Goal: Task Accomplishment & Management: Manage account settings

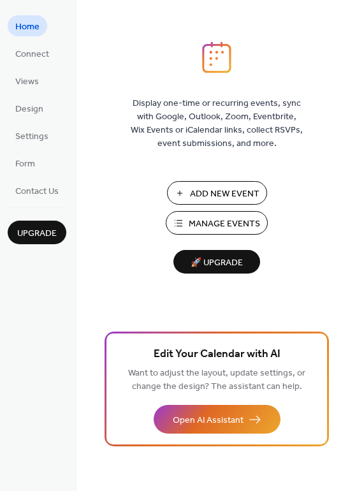
click at [216, 223] on span "Manage Events" at bounding box center [224, 224] width 71 height 13
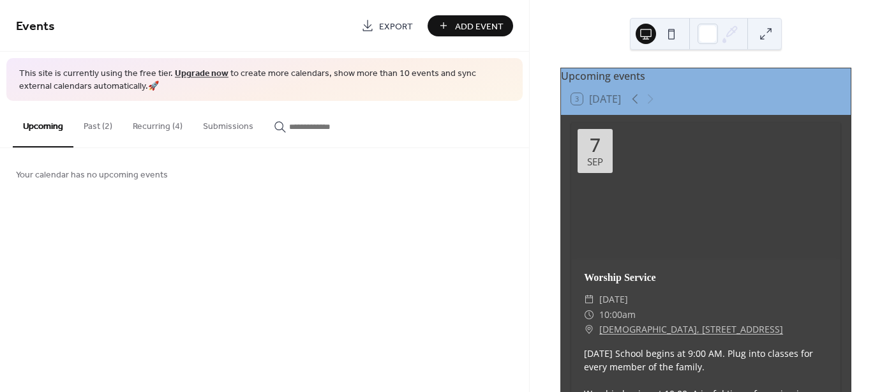
click at [147, 123] on button "Recurring (4)" at bounding box center [158, 123] width 70 height 45
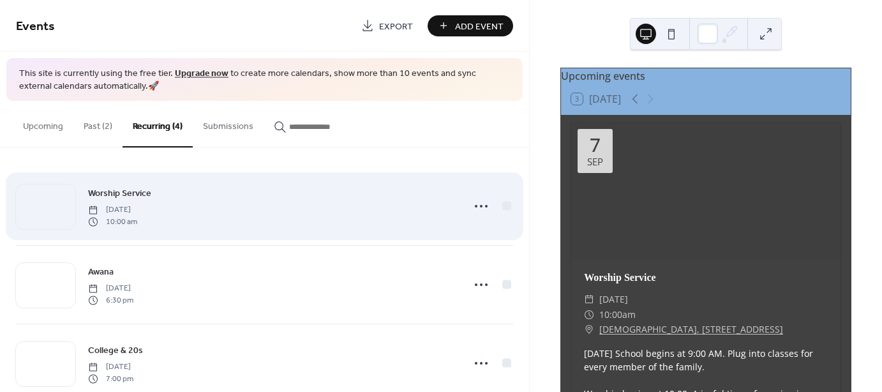
scroll to position [107, 0]
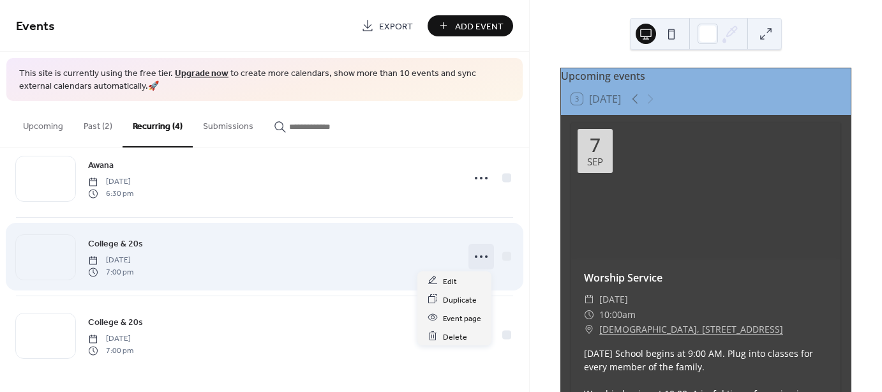
click at [483, 252] on icon at bounding box center [481, 256] width 20 height 20
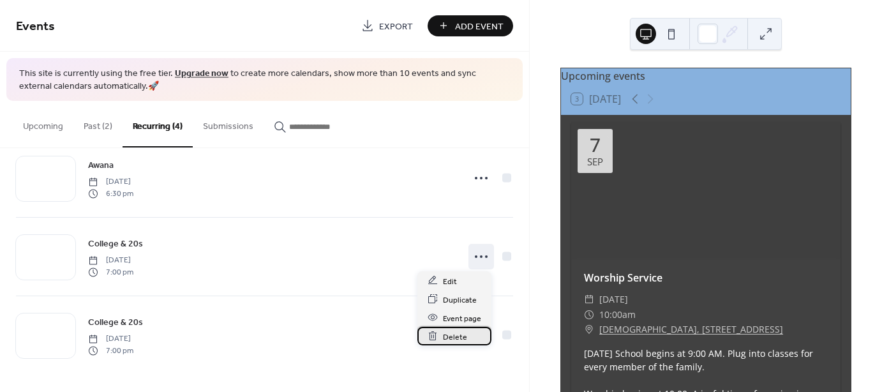
click at [452, 338] on span "Delete" at bounding box center [455, 336] width 24 height 13
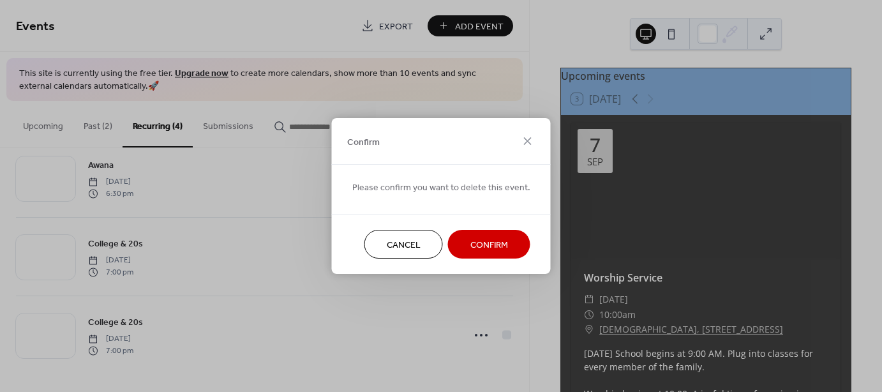
click at [472, 243] on span "Confirm" at bounding box center [489, 245] width 38 height 13
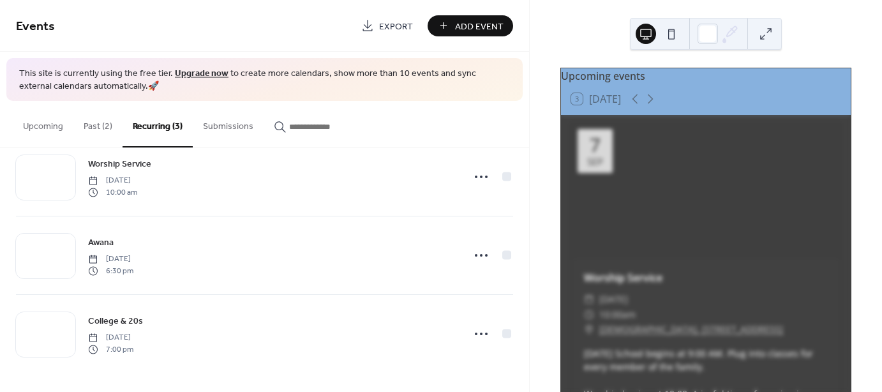
scroll to position [28, 0]
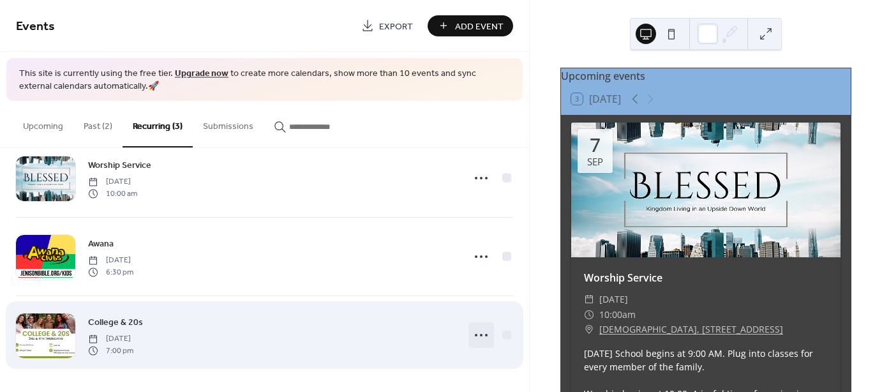
click at [480, 334] on circle at bounding box center [481, 335] width 3 height 3
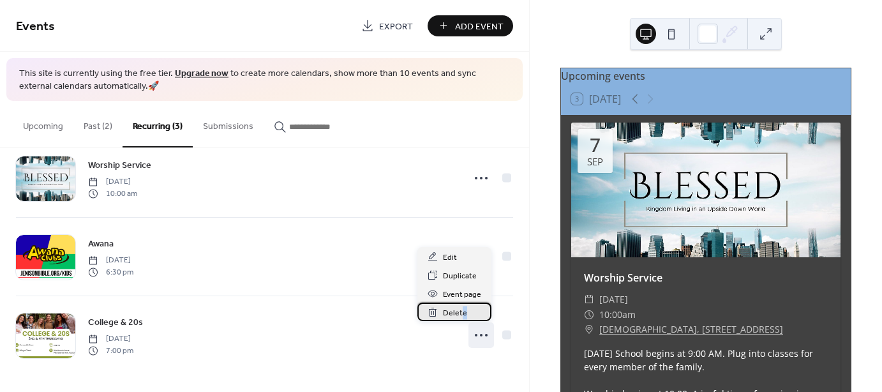
click at [462, 311] on span "Delete" at bounding box center [455, 312] width 24 height 13
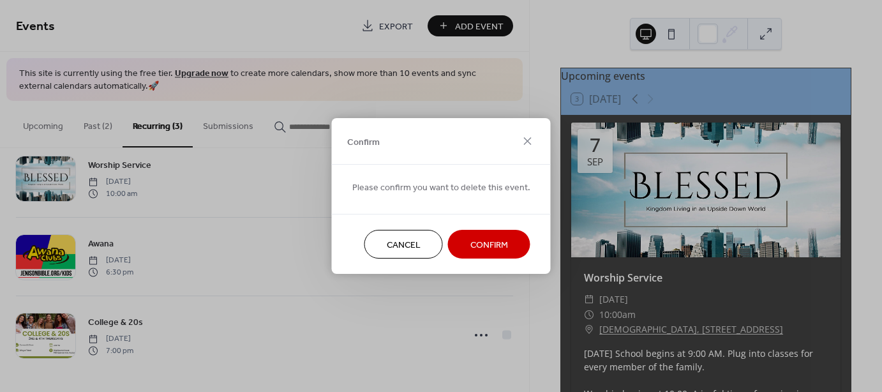
click at [488, 243] on span "Confirm" at bounding box center [489, 245] width 38 height 13
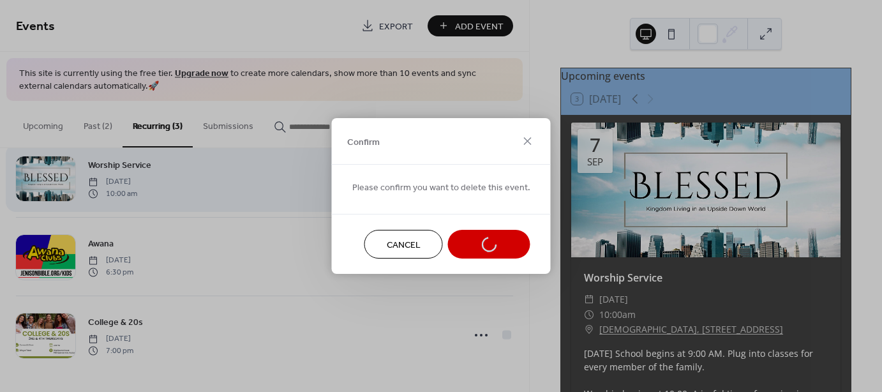
scroll to position [0, 0]
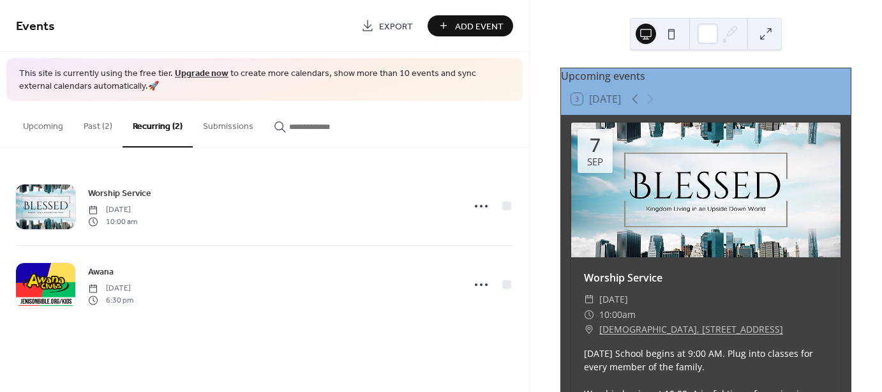
click at [91, 120] on button "Past (2)" at bounding box center [97, 123] width 49 height 45
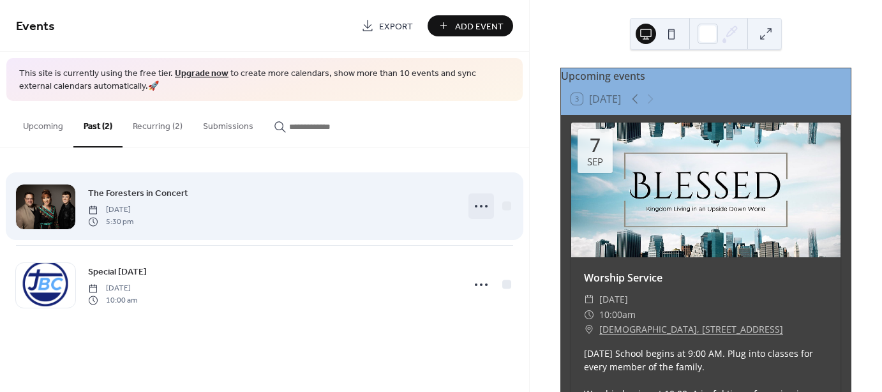
click at [483, 204] on icon at bounding box center [481, 206] width 20 height 20
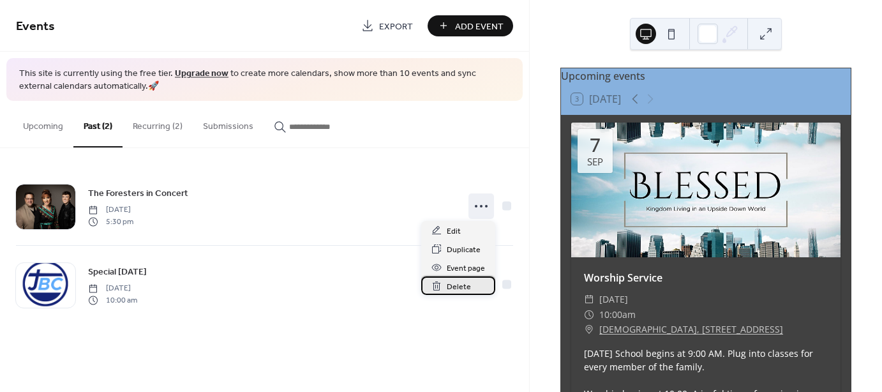
click at [460, 288] on span "Delete" at bounding box center [459, 286] width 24 height 13
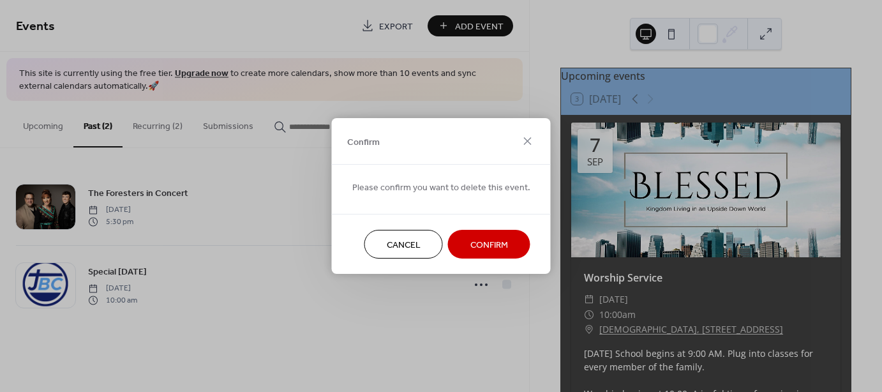
click at [485, 239] on span "Confirm" at bounding box center [489, 245] width 38 height 13
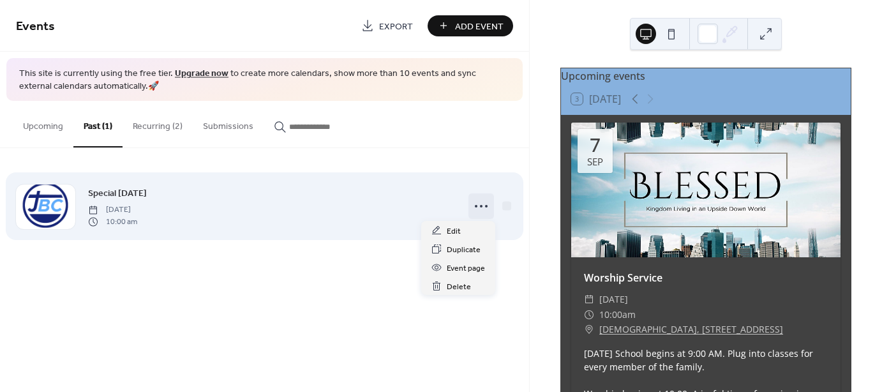
click at [479, 206] on icon at bounding box center [481, 206] width 20 height 20
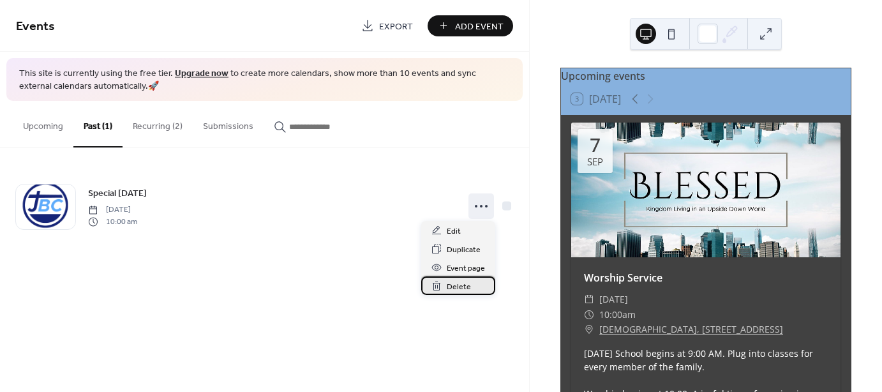
click at [455, 288] on span "Delete" at bounding box center [459, 286] width 24 height 13
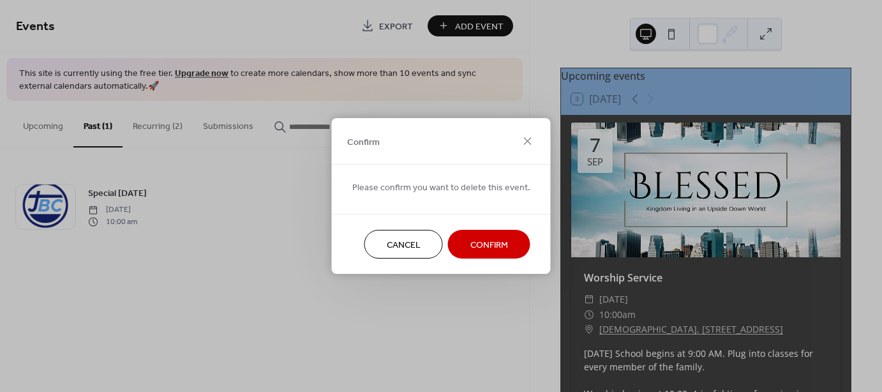
click at [396, 246] on span "Cancel" at bounding box center [404, 245] width 34 height 13
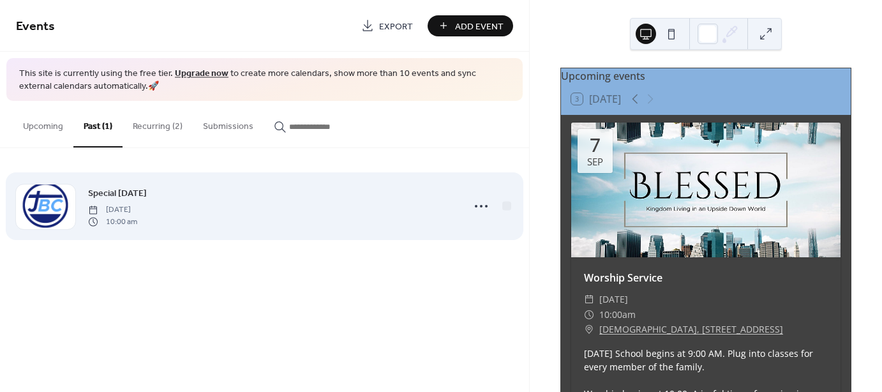
click at [142, 195] on span "Special Sunday" at bounding box center [117, 193] width 59 height 13
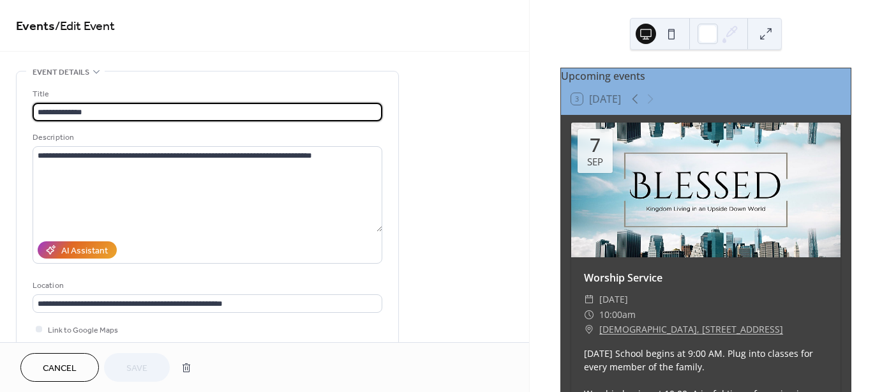
click at [79, 367] on button "Cancel" at bounding box center [59, 367] width 79 height 29
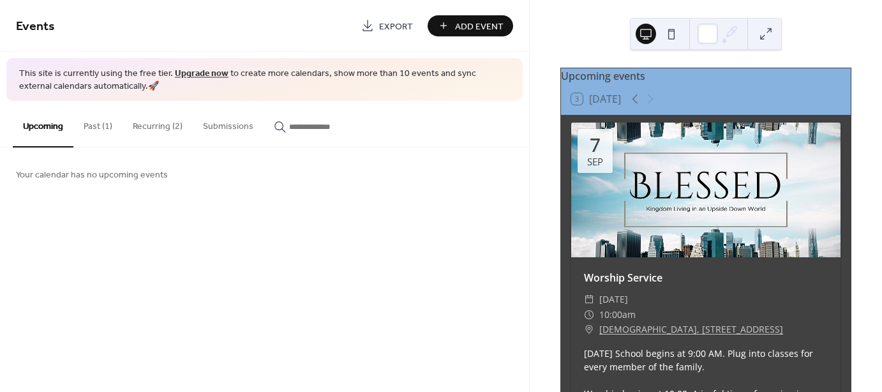
click at [153, 119] on button "Recurring (2)" at bounding box center [158, 123] width 70 height 45
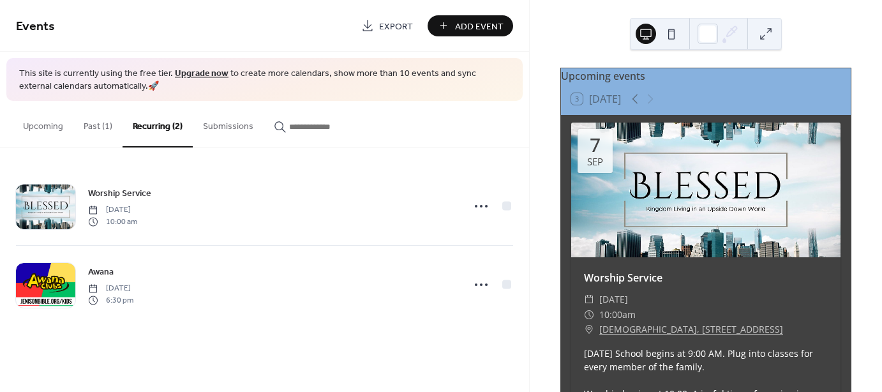
click at [483, 23] on span "Add Event" at bounding box center [479, 26] width 49 height 13
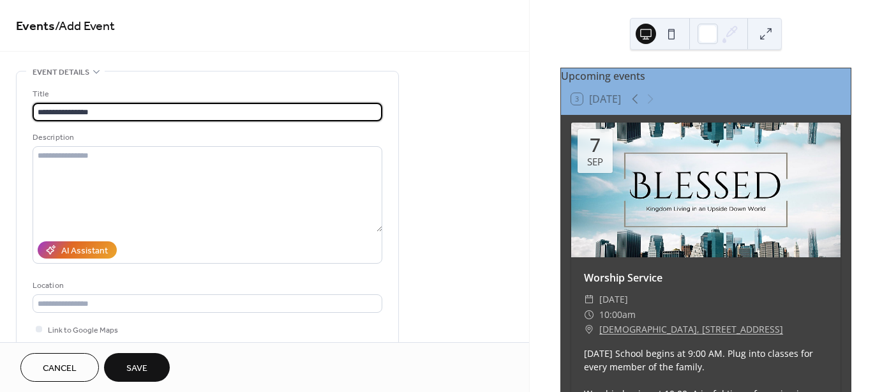
type input "**********"
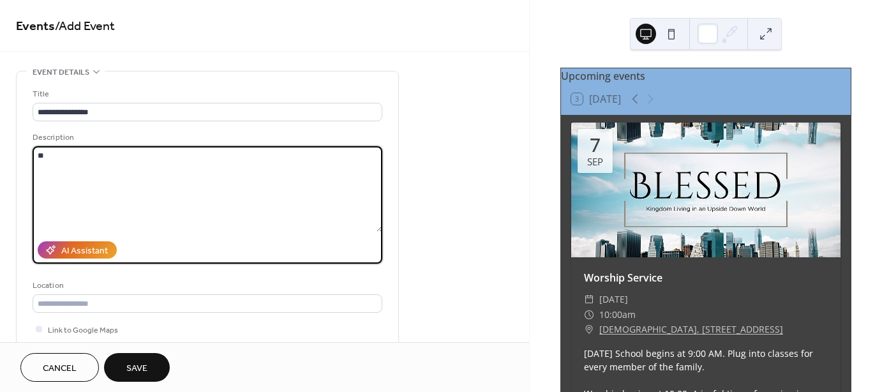
type textarea "*"
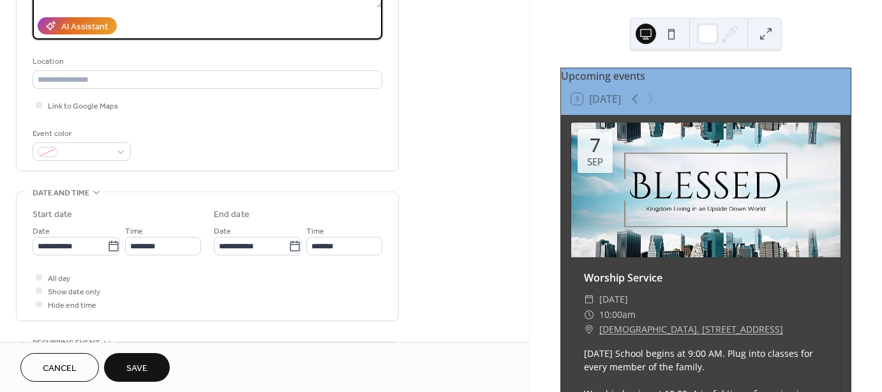
scroll to position [255, 0]
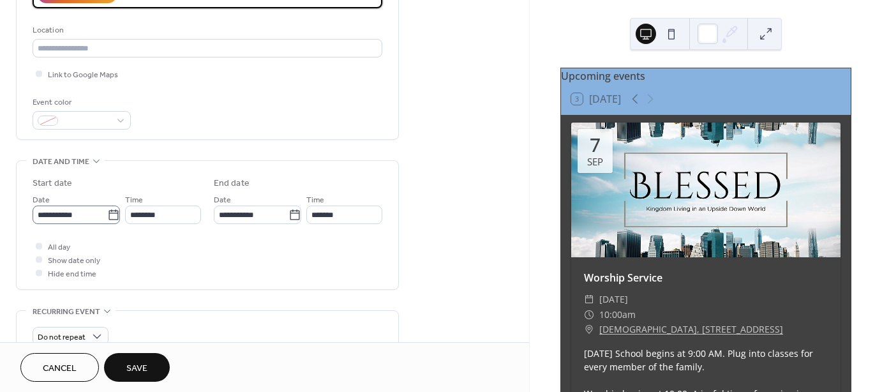
type textarea "**********"
click at [110, 213] on icon at bounding box center [113, 215] width 13 height 13
click at [107, 213] on input "**********" at bounding box center [70, 215] width 75 height 19
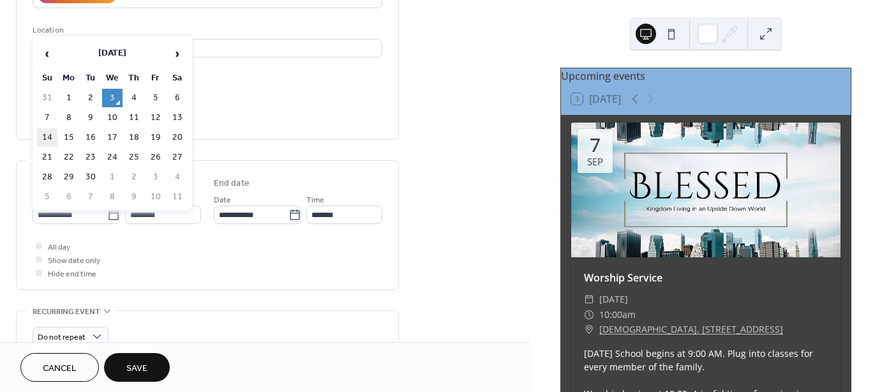
click at [49, 131] on td "14" at bounding box center [47, 137] width 20 height 19
type input "**********"
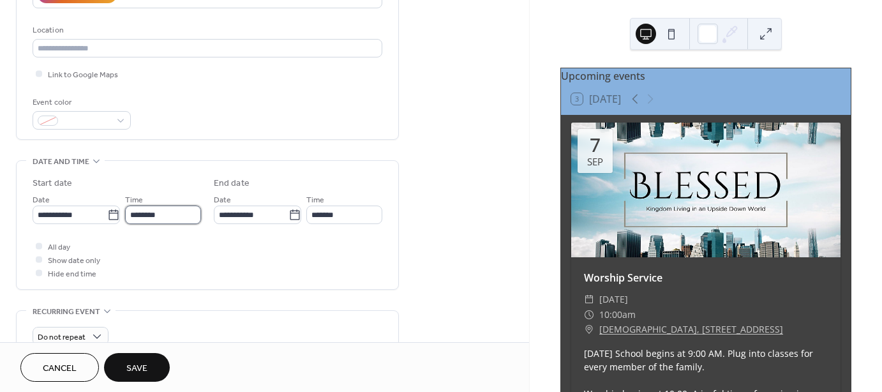
click at [146, 216] on input "********" at bounding box center [163, 215] width 76 height 19
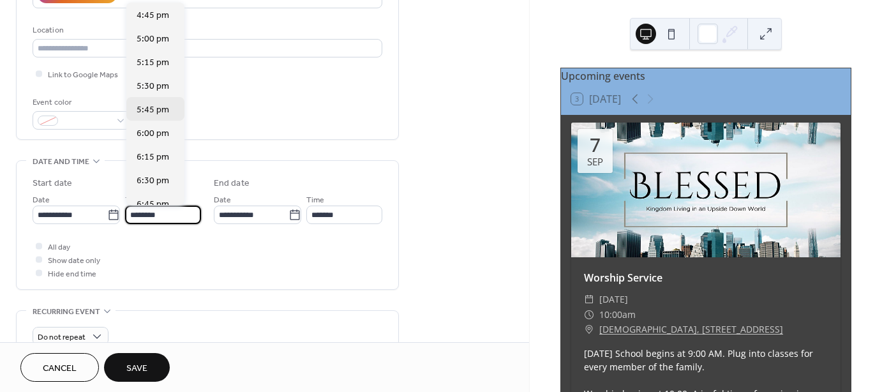
scroll to position [1580, 0]
click at [154, 37] on span "5:00 pm" at bounding box center [153, 40] width 33 height 13
type input "*******"
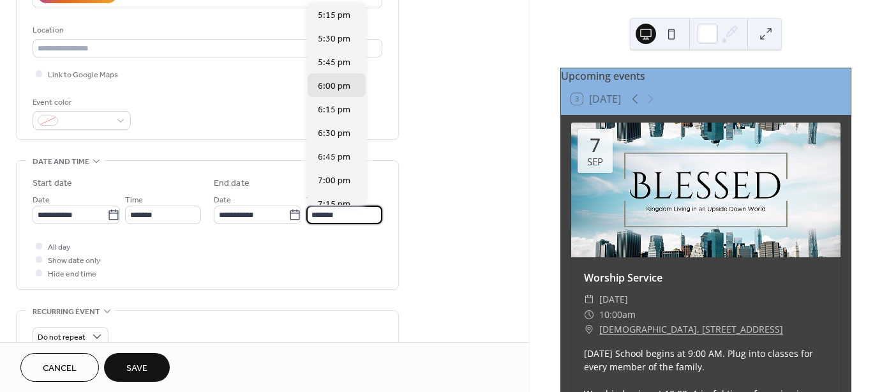
click at [332, 214] on input "*******" at bounding box center [344, 215] width 76 height 19
click at [341, 173] on div "7:00 pm" at bounding box center [337, 180] width 58 height 24
type input "*******"
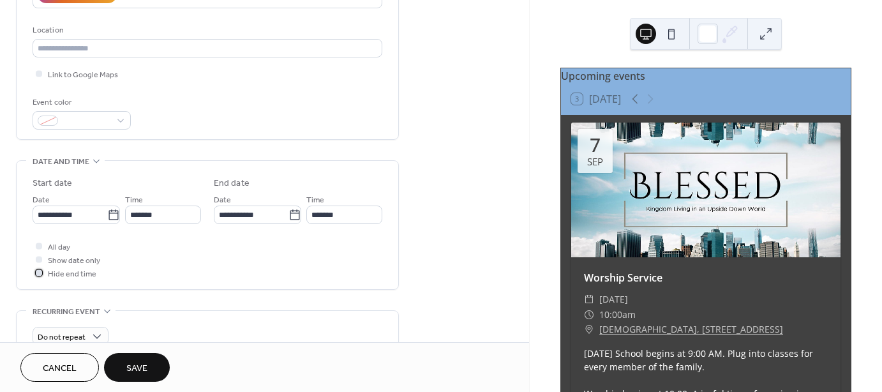
click at [56, 273] on span "Hide end time" at bounding box center [72, 273] width 49 height 13
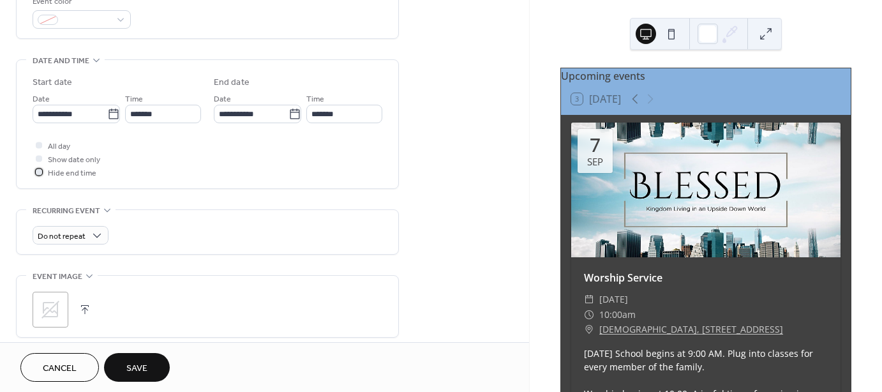
scroll to position [447, 0]
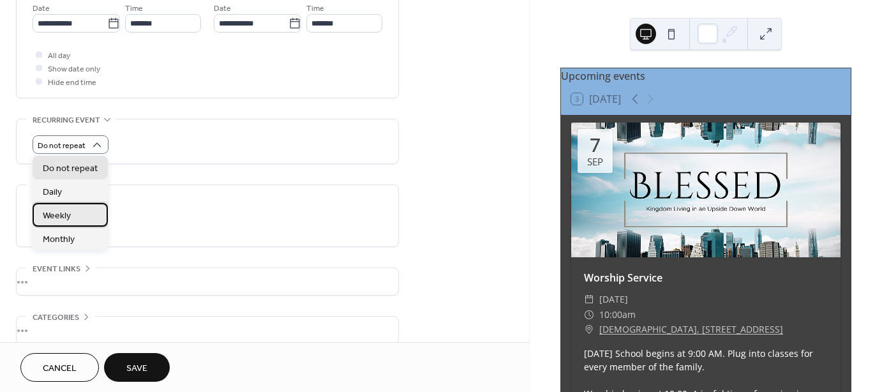
click at [64, 214] on span "Weekly" at bounding box center [57, 215] width 28 height 13
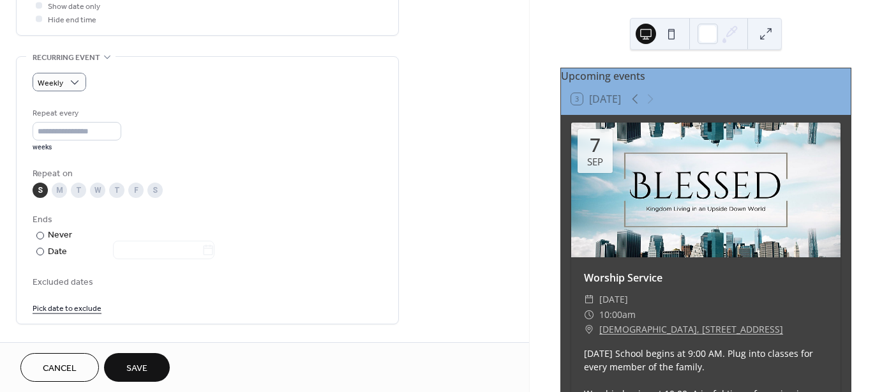
scroll to position [638, 0]
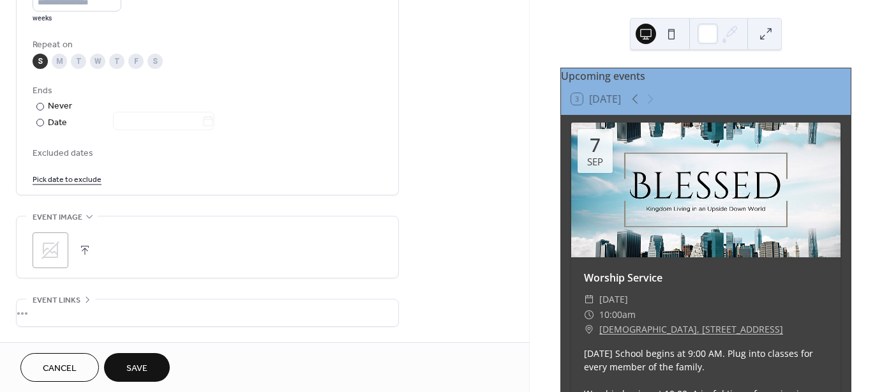
click at [54, 249] on icon at bounding box center [50, 250] width 20 height 20
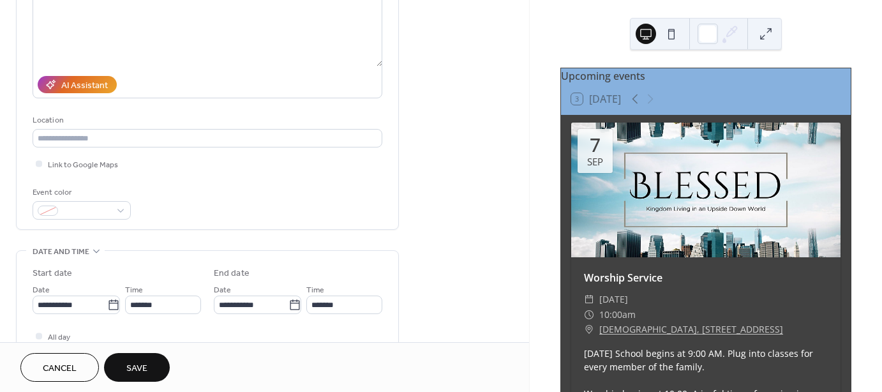
scroll to position [157, 0]
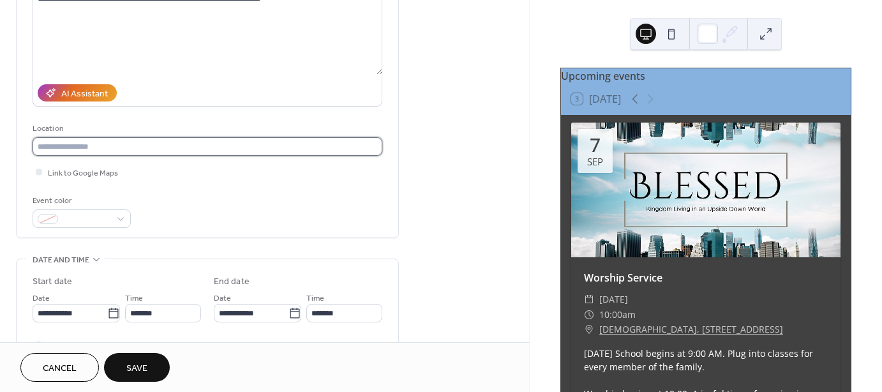
click at [75, 147] on input "text" at bounding box center [208, 146] width 350 height 19
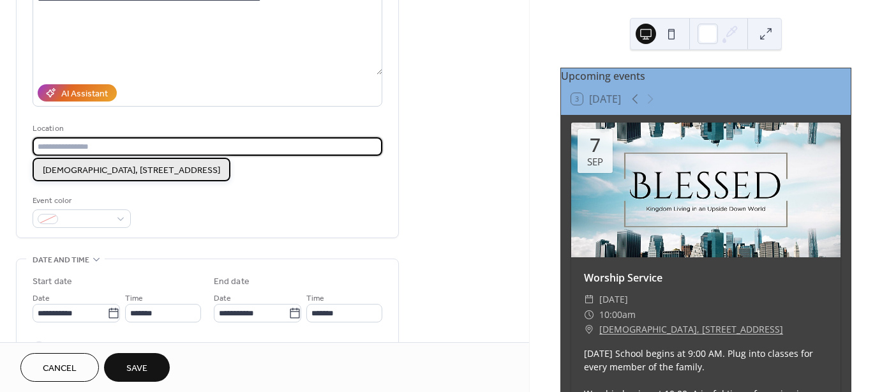
click at [72, 170] on span "[DEMOGRAPHIC_DATA], [STREET_ADDRESS]" at bounding box center [131, 170] width 177 height 13
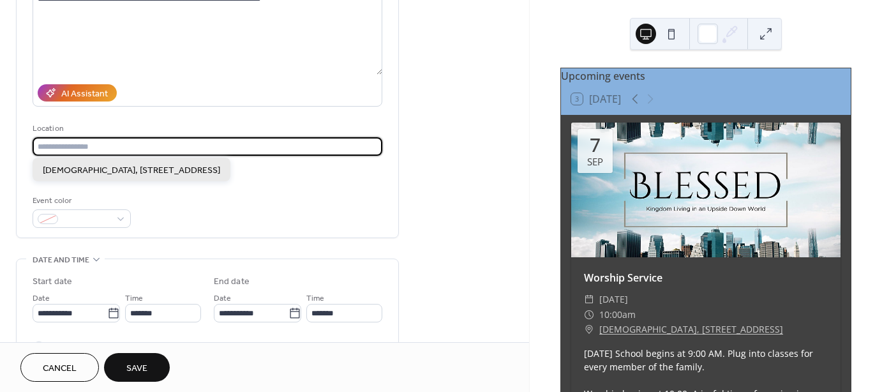
type input "**********"
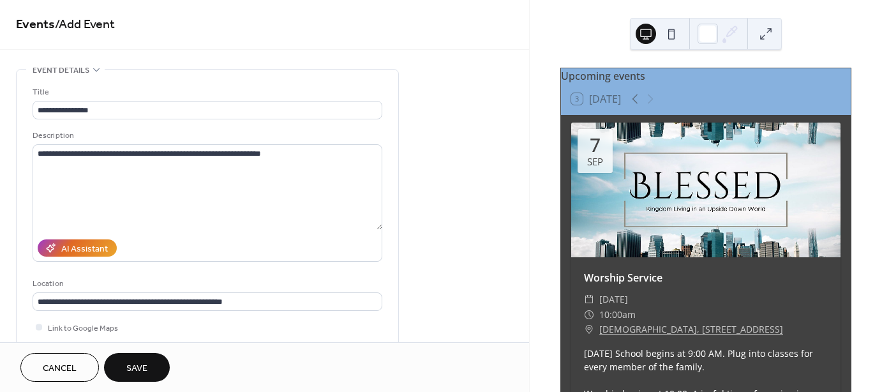
scroll to position [0, 0]
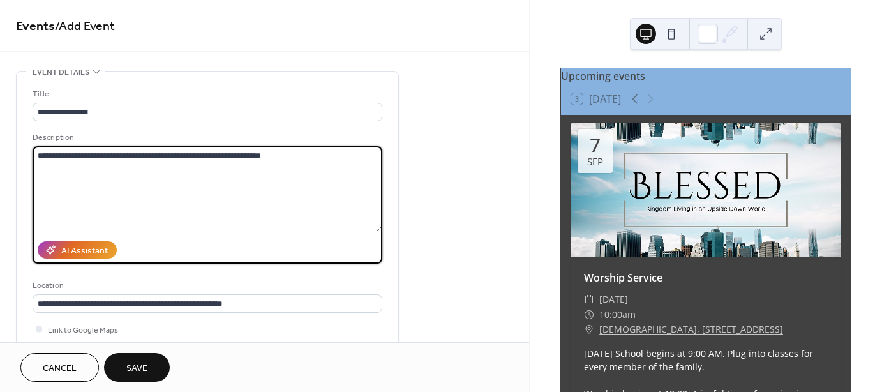
drag, startPoint x: 268, startPoint y: 156, endPoint x: 225, endPoint y: 153, distance: 42.8
click at [225, 153] on textarea "**********" at bounding box center [208, 189] width 350 height 86
click at [309, 156] on textarea "**********" at bounding box center [208, 189] width 350 height 86
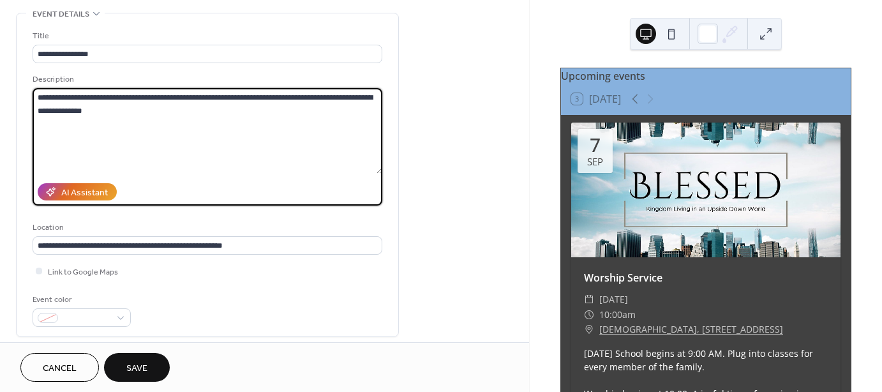
scroll to position [64, 0]
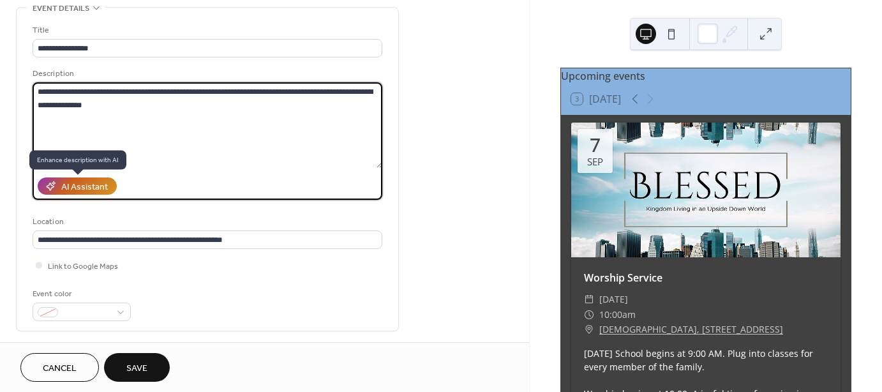
type textarea "**********"
click at [79, 181] on div "AI Assistant" at bounding box center [84, 187] width 47 height 13
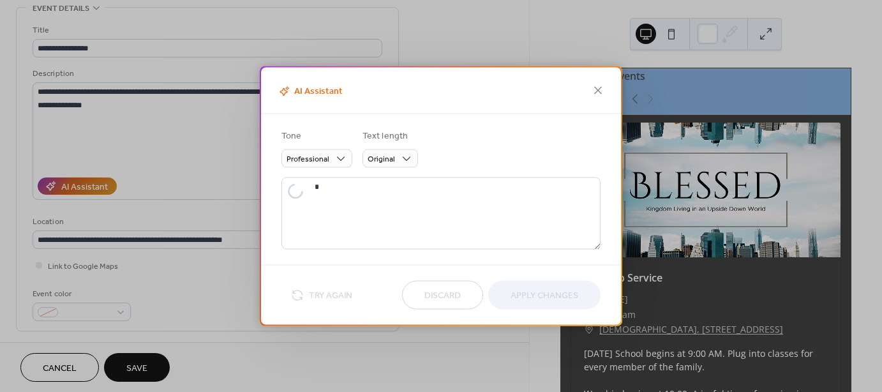
type textarea "**********"
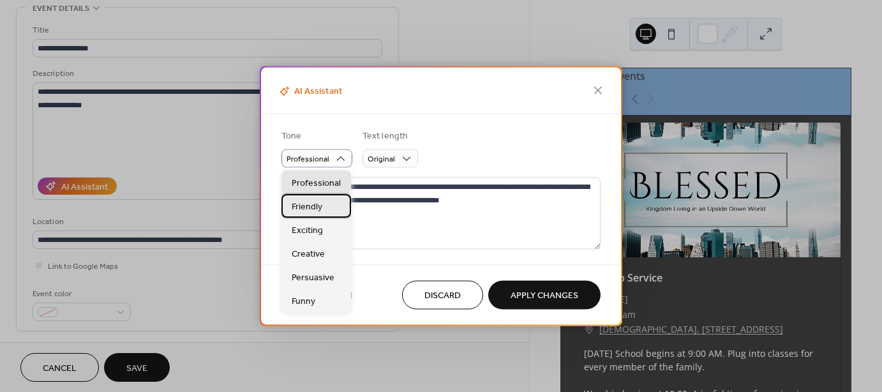
click at [312, 210] on span "Friendly" at bounding box center [307, 206] width 31 height 13
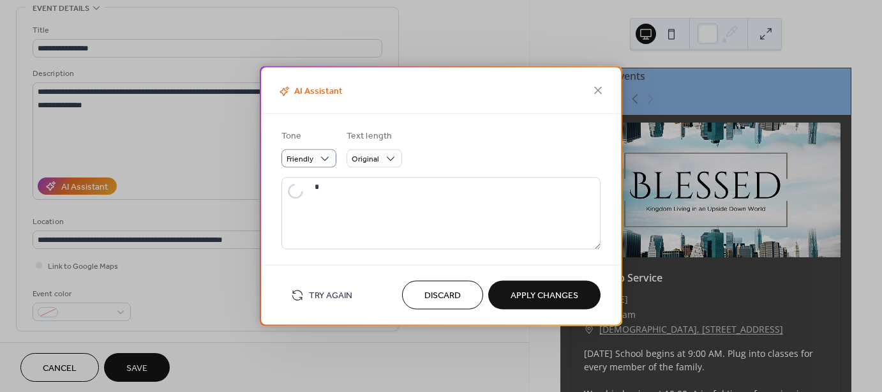
type textarea "**********"
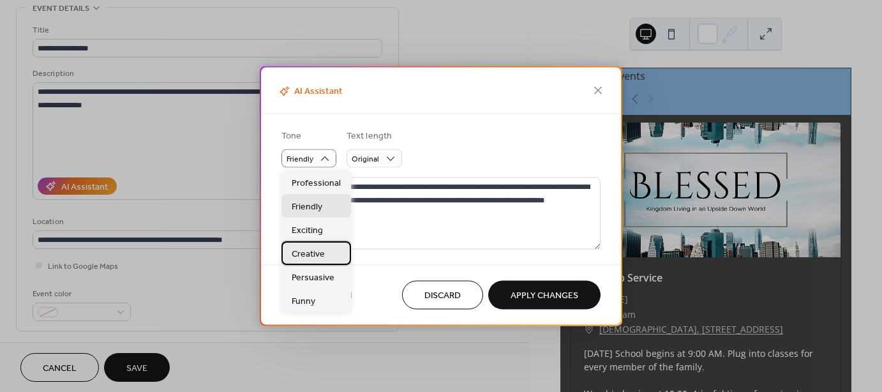
click at [314, 255] on span "Creative" at bounding box center [308, 253] width 33 height 13
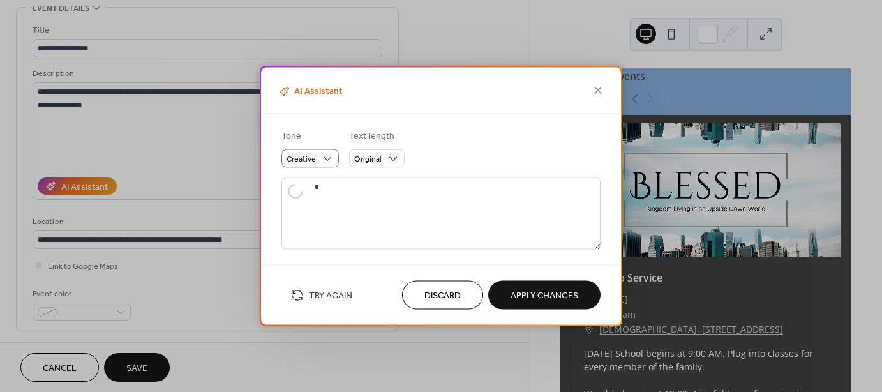
type textarea "**********"
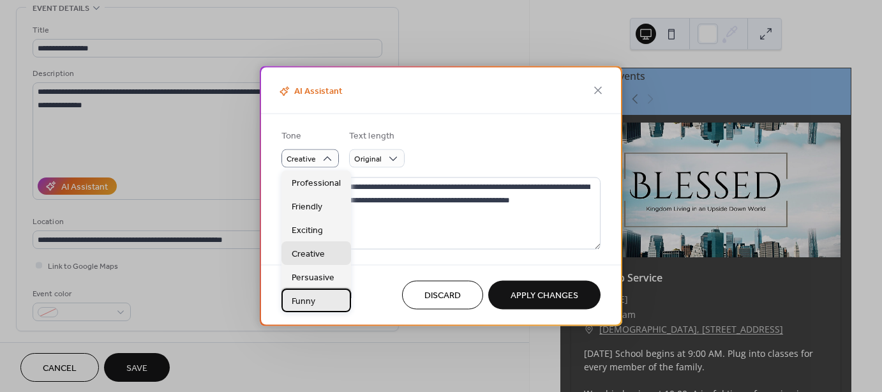
click at [306, 302] on span "Funny" at bounding box center [304, 300] width 24 height 13
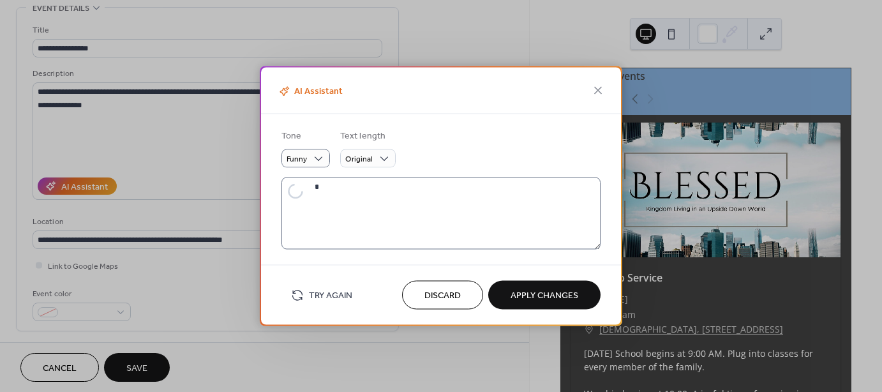
type textarea "**********"
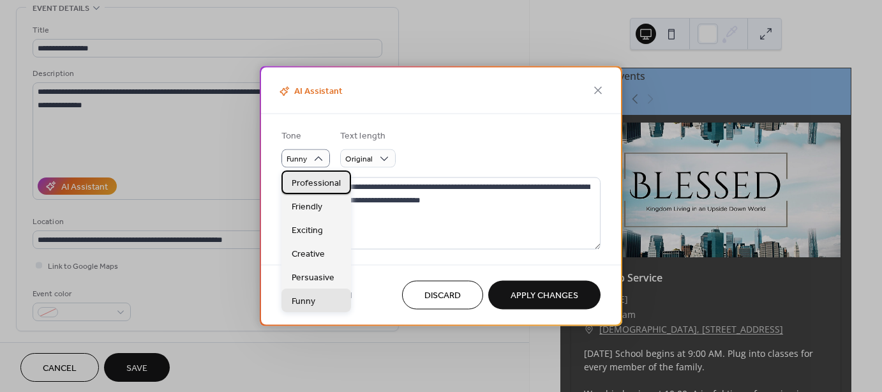
click at [319, 181] on span "Professional" at bounding box center [316, 182] width 49 height 13
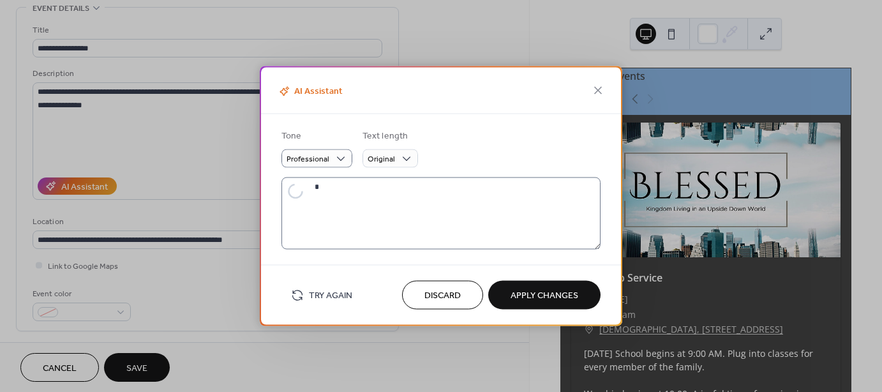
type textarea "**********"
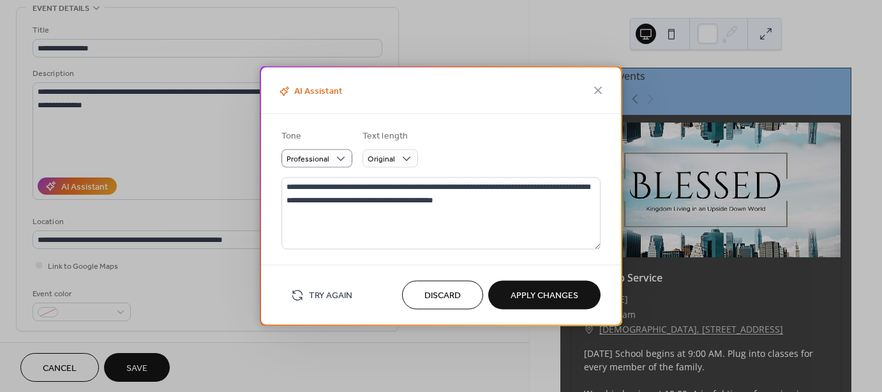
click at [554, 297] on span "Apply Changes" at bounding box center [545, 295] width 68 height 13
type textarea "**********"
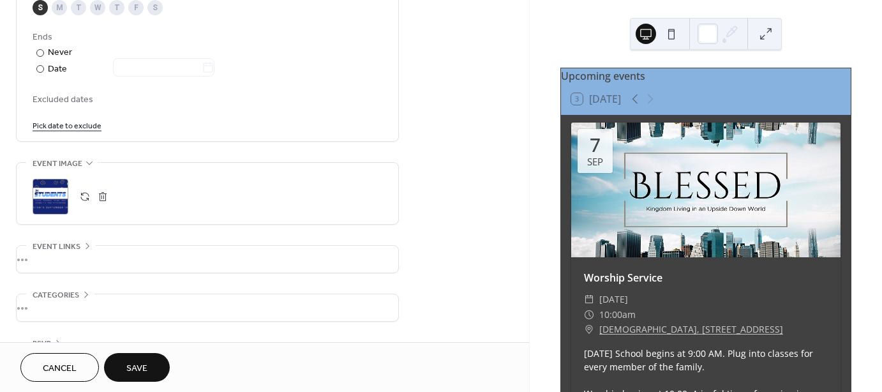
scroll to position [731, 0]
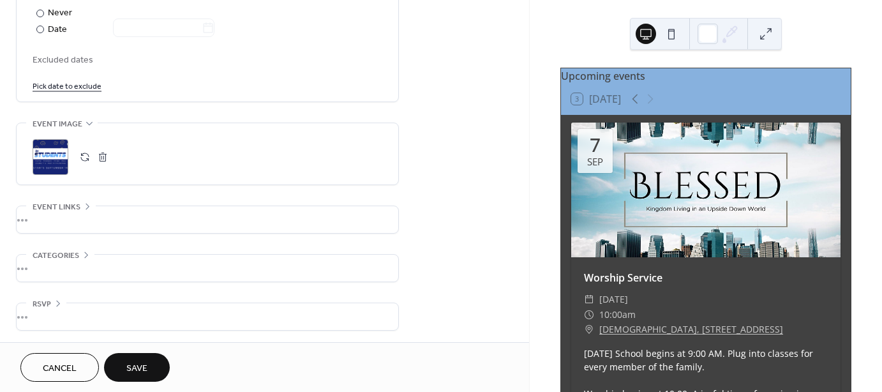
click at [132, 366] on span "Save" at bounding box center [136, 368] width 21 height 13
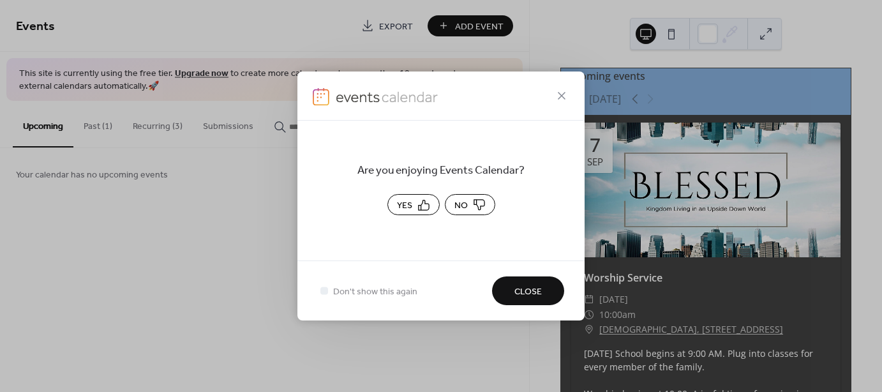
click at [405, 204] on span "Yes" at bounding box center [404, 205] width 15 height 13
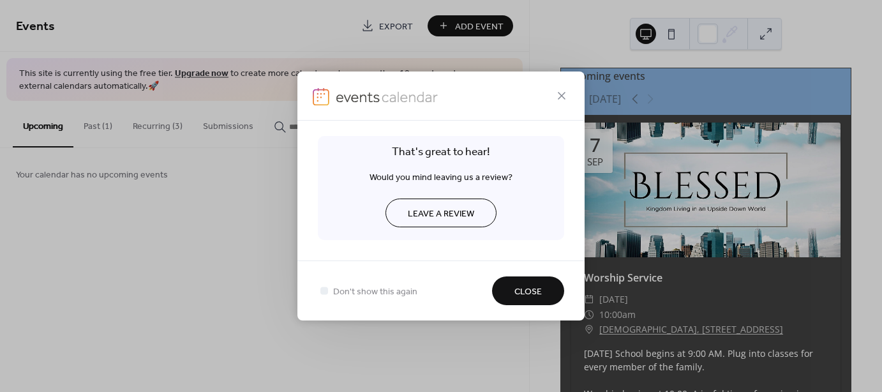
click at [528, 297] on span "Close" at bounding box center [527, 291] width 27 height 13
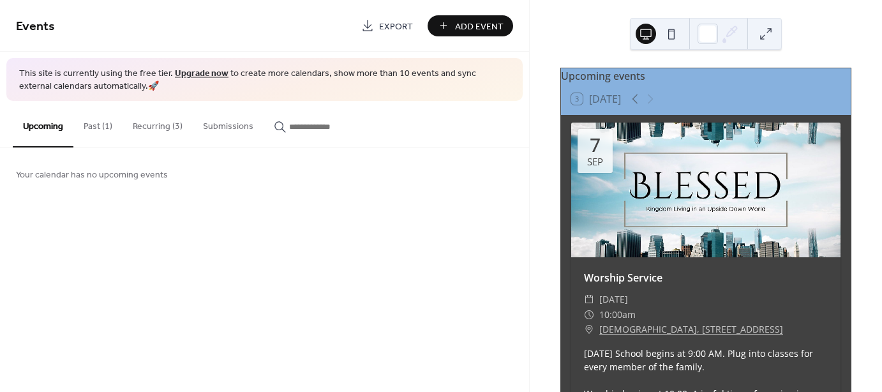
click at [158, 123] on button "Recurring (3)" at bounding box center [158, 123] width 70 height 45
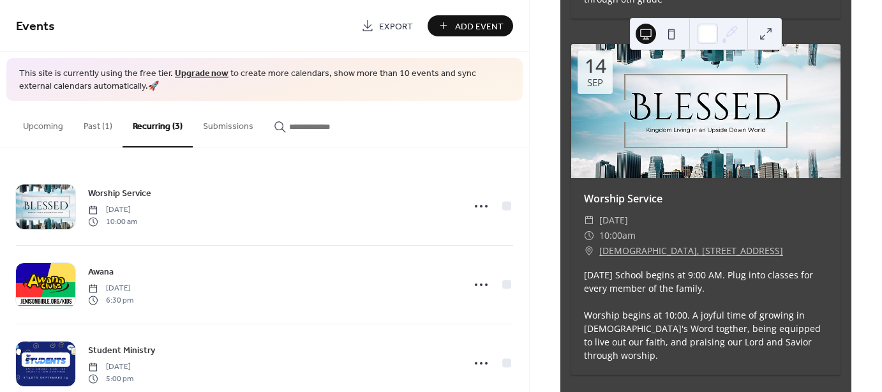
scroll to position [702, 0]
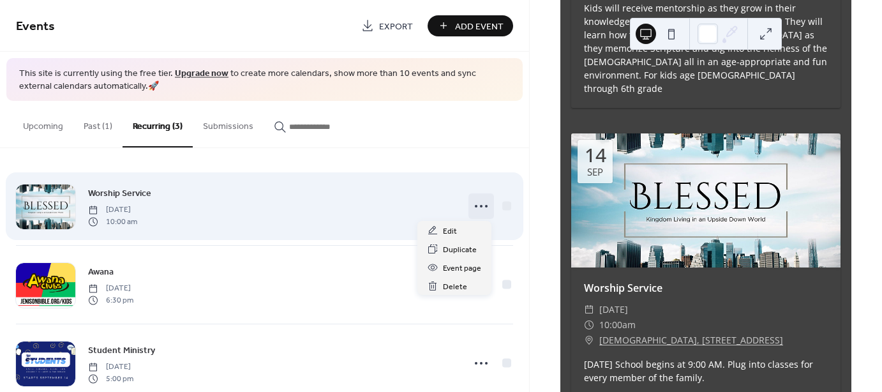
click at [480, 206] on circle at bounding box center [481, 206] width 3 height 3
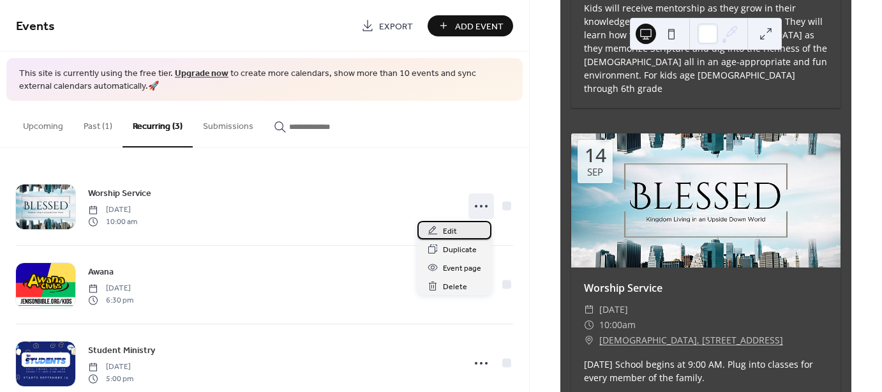
click at [440, 229] on div "Edit" at bounding box center [454, 230] width 74 height 19
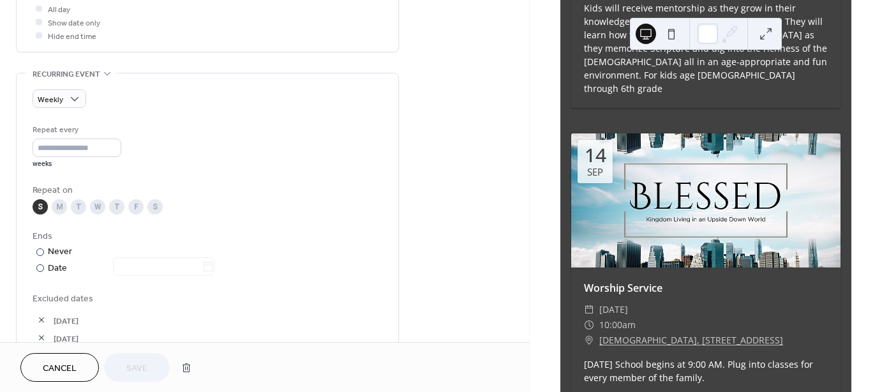
scroll to position [511, 0]
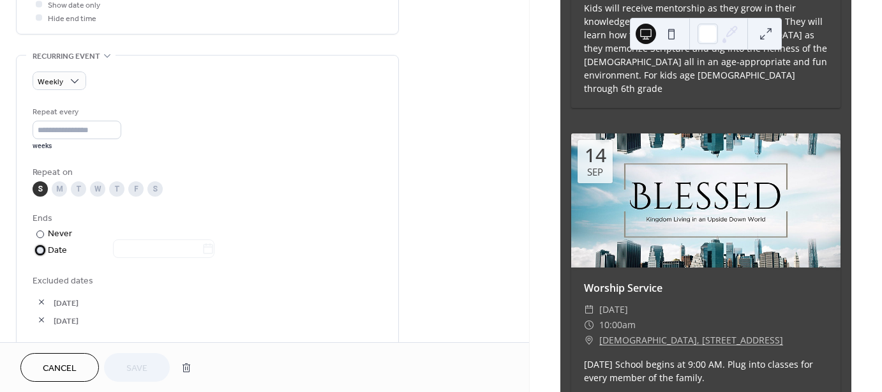
click at [48, 250] on div "Date" at bounding box center [131, 250] width 167 height 15
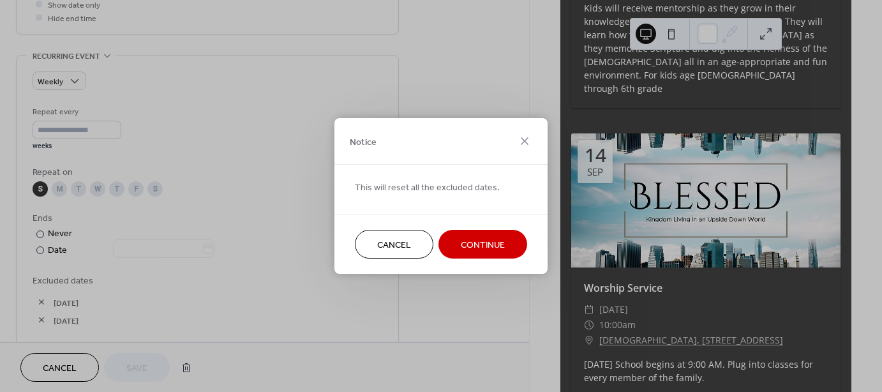
click at [486, 241] on span "Continue" at bounding box center [483, 245] width 44 height 13
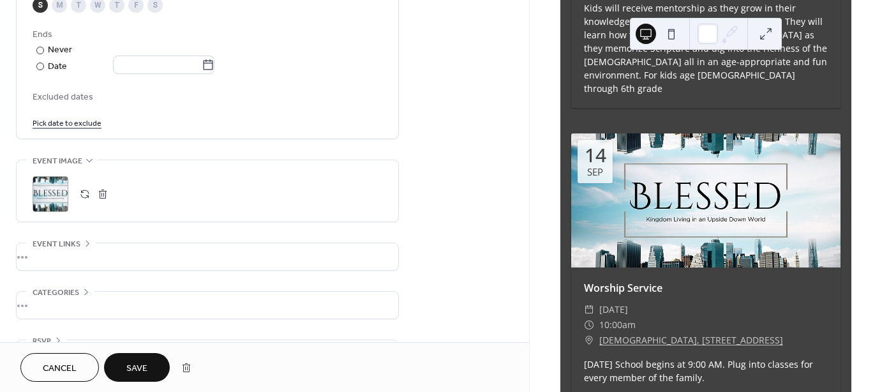
scroll to position [702, 0]
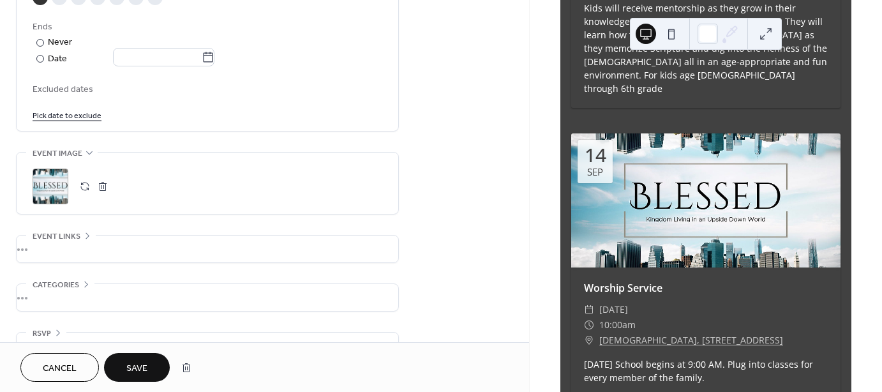
click at [140, 367] on span "Save" at bounding box center [136, 368] width 21 height 13
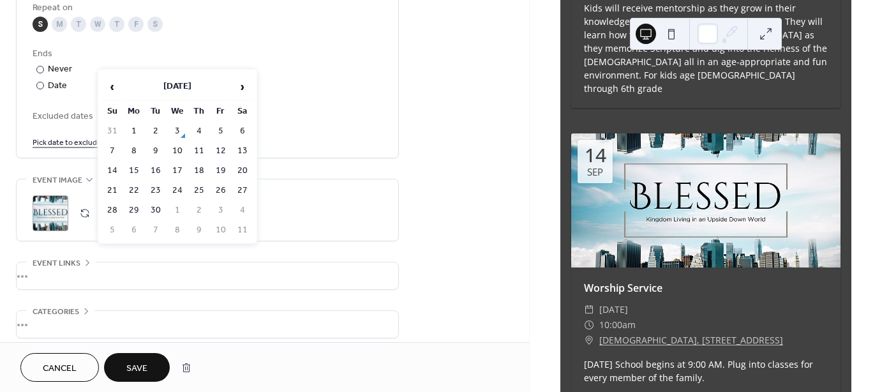
scroll to position [638, 0]
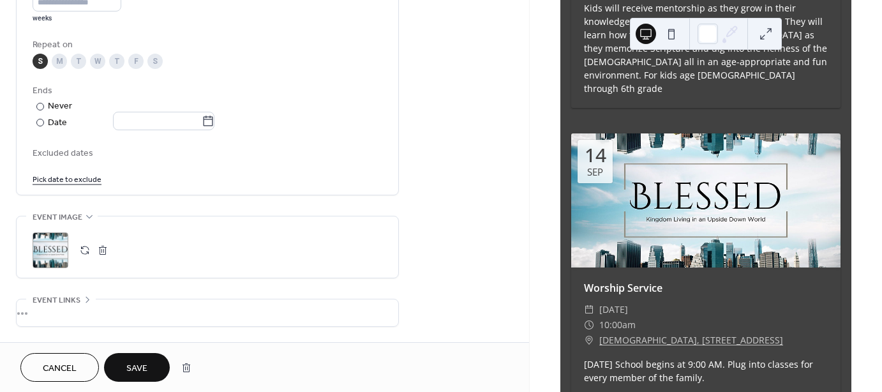
click at [341, 89] on div "Ends" at bounding box center [206, 90] width 347 height 13
click at [158, 116] on input "text" at bounding box center [157, 121] width 89 height 19
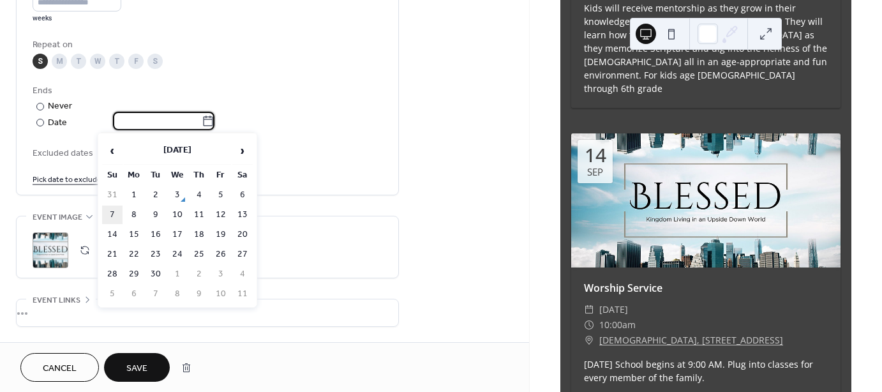
click at [112, 216] on td "7" at bounding box center [112, 215] width 20 height 19
type input "**********"
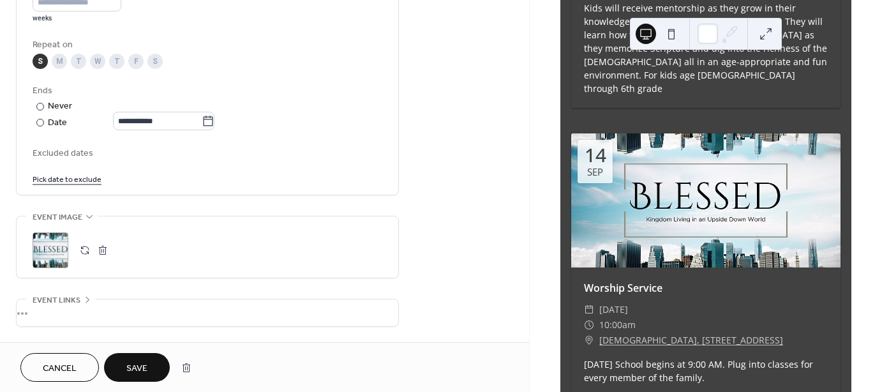
click at [135, 366] on span "Save" at bounding box center [136, 368] width 21 height 13
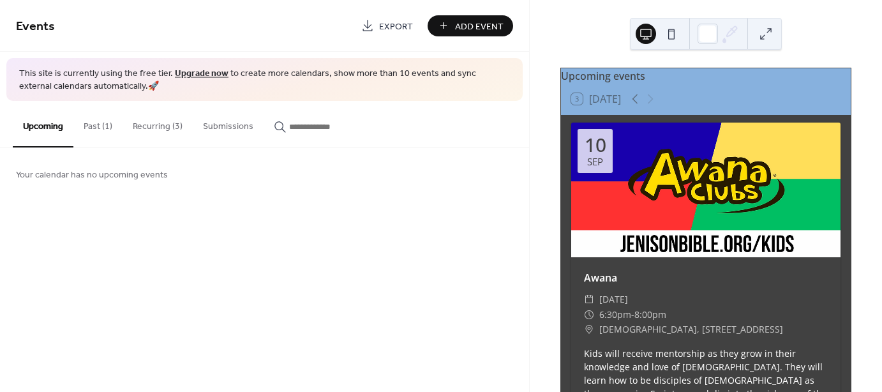
click at [146, 127] on button "Recurring (3)" at bounding box center [158, 123] width 70 height 45
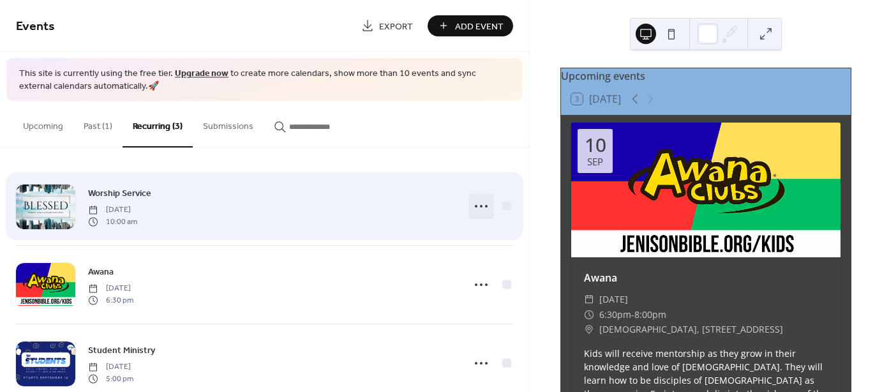
click at [477, 207] on icon at bounding box center [481, 206] width 20 height 20
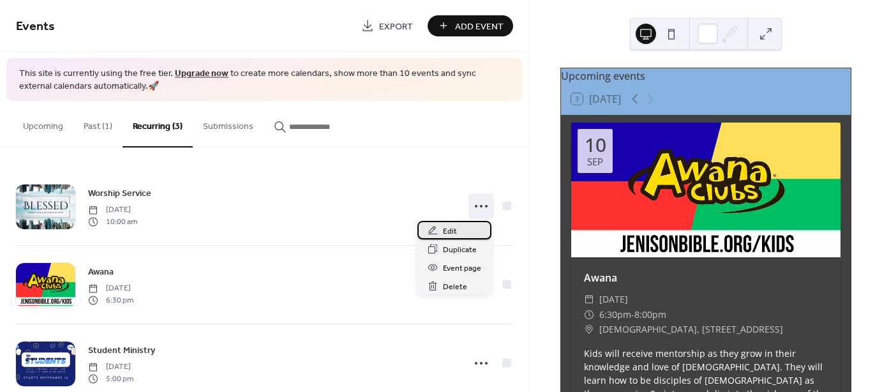
click at [456, 234] on span "Edit" at bounding box center [450, 231] width 14 height 13
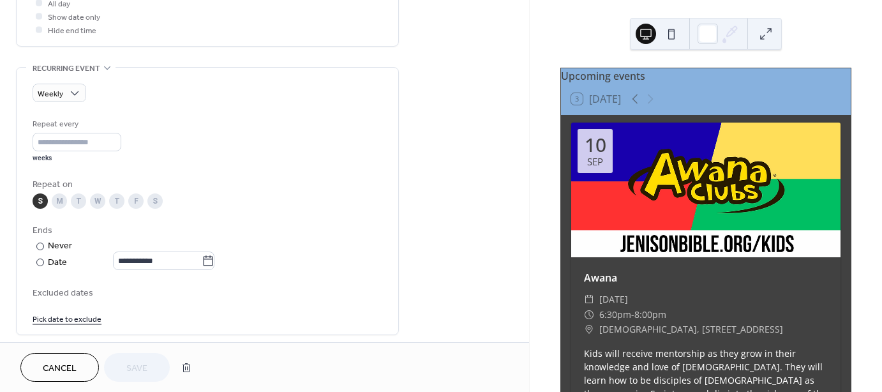
scroll to position [511, 0]
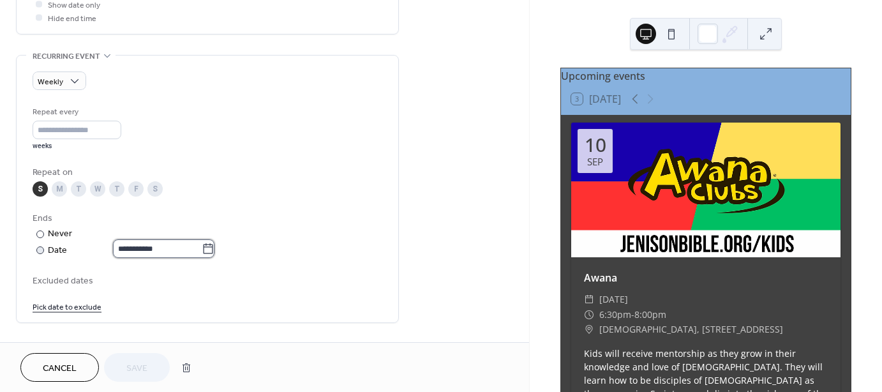
click at [163, 252] on input "**********" at bounding box center [157, 248] width 89 height 19
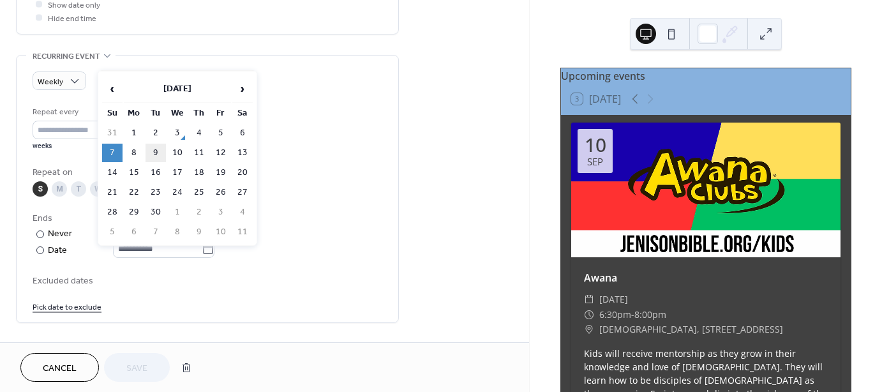
click at [154, 148] on td "9" at bounding box center [156, 153] width 20 height 19
type input "**********"
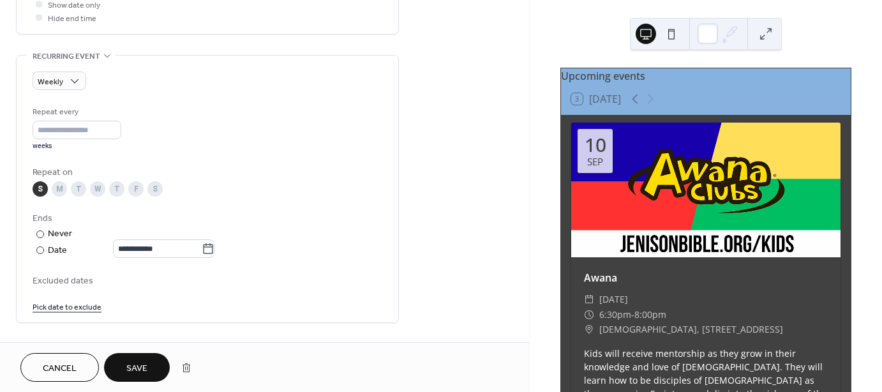
click at [137, 368] on span "Save" at bounding box center [136, 368] width 21 height 13
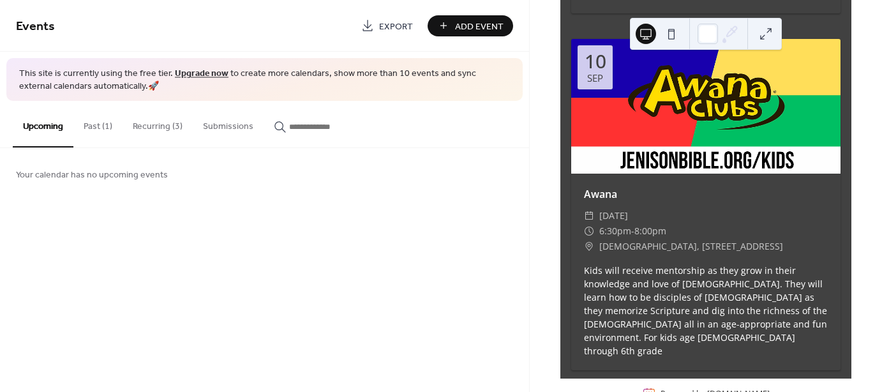
scroll to position [454, 0]
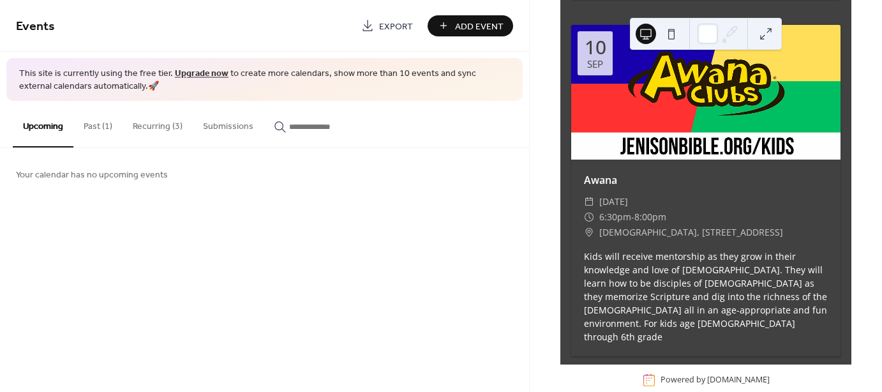
click at [153, 123] on button "Recurring (3)" at bounding box center [158, 123] width 70 height 45
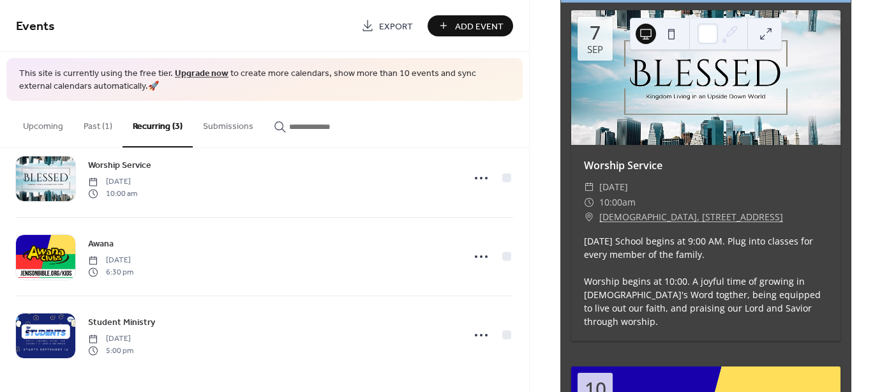
scroll to position [128, 0]
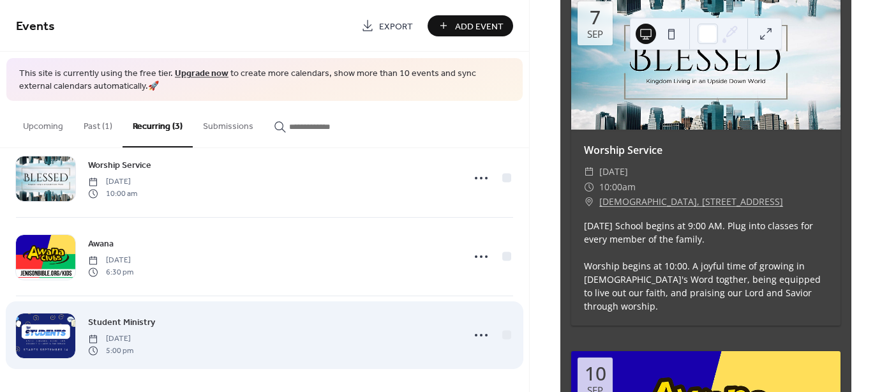
click at [163, 318] on div "Student Ministry Sunday, September 14, 2025 5:00 pm" at bounding box center [272, 335] width 368 height 41
click at [478, 338] on icon at bounding box center [481, 335] width 20 height 20
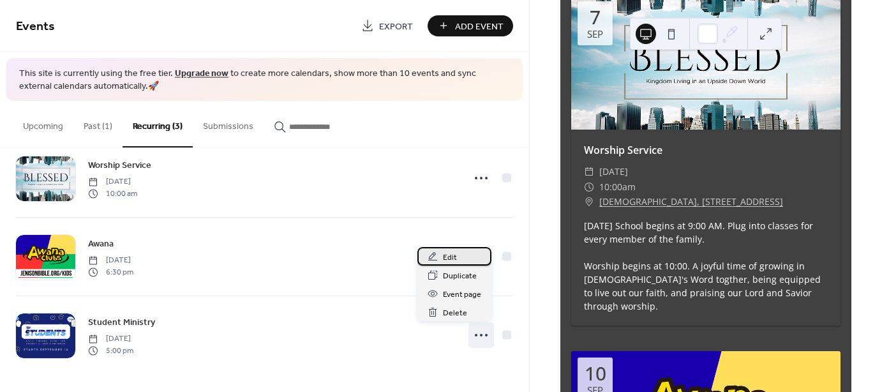
click at [451, 255] on span "Edit" at bounding box center [450, 257] width 14 height 13
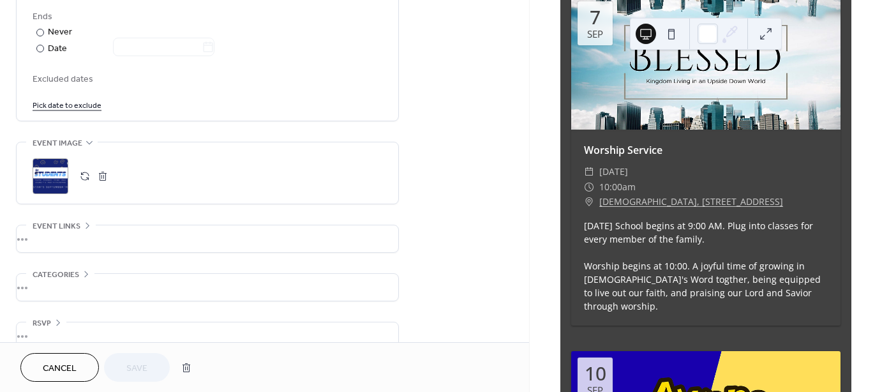
scroll to position [731, 0]
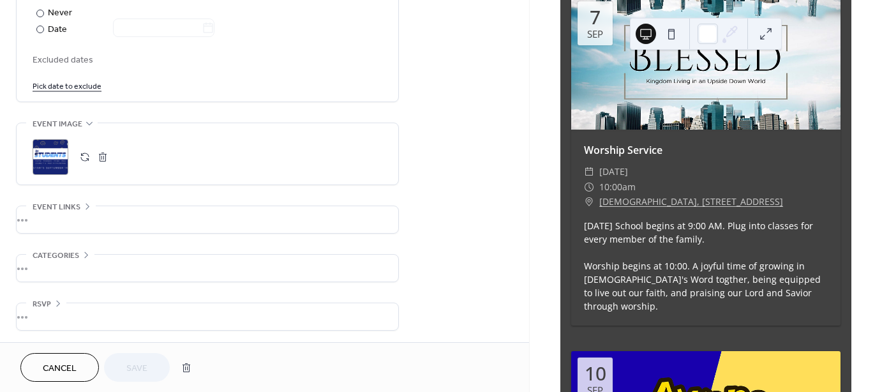
click at [77, 362] on button "Cancel" at bounding box center [59, 367] width 79 height 29
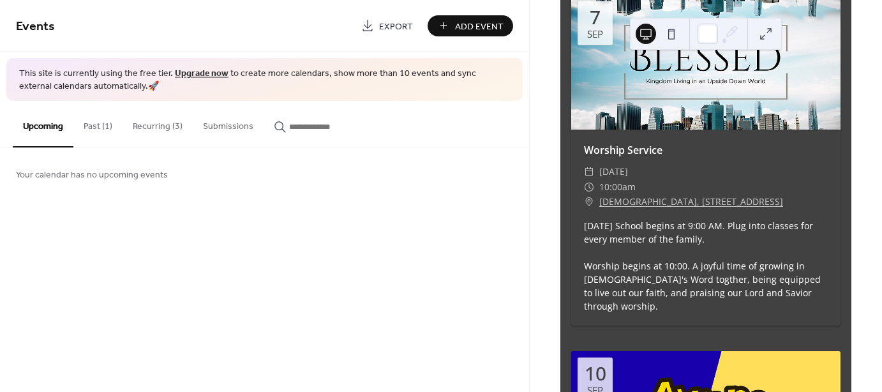
click at [100, 124] on button "Past (1)" at bounding box center [97, 123] width 49 height 45
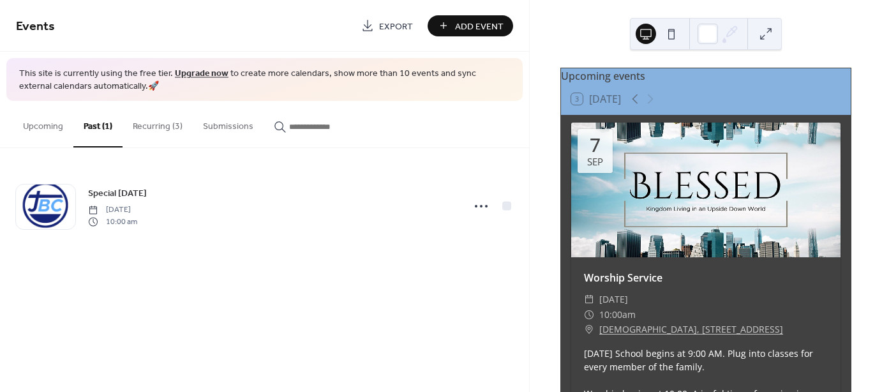
click at [154, 124] on button "Recurring (3)" at bounding box center [158, 123] width 70 height 45
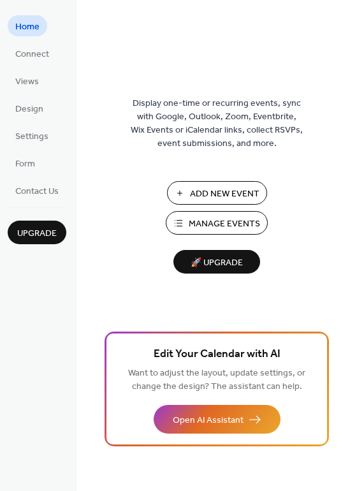
click at [210, 225] on span "Manage Events" at bounding box center [224, 224] width 71 height 13
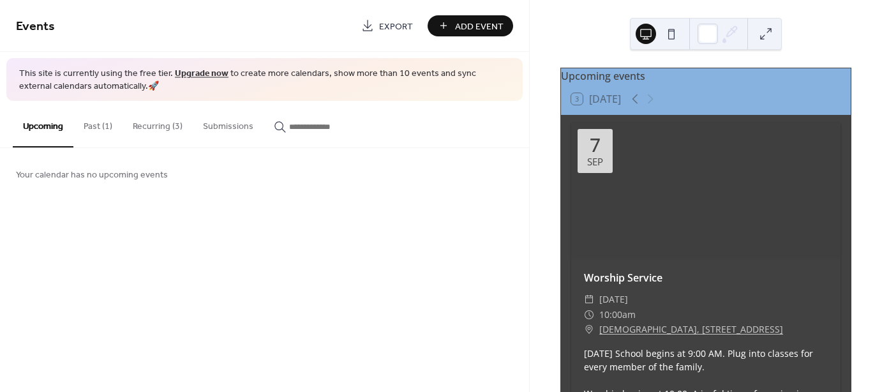
click at [157, 125] on button "Recurring (3)" at bounding box center [158, 123] width 70 height 45
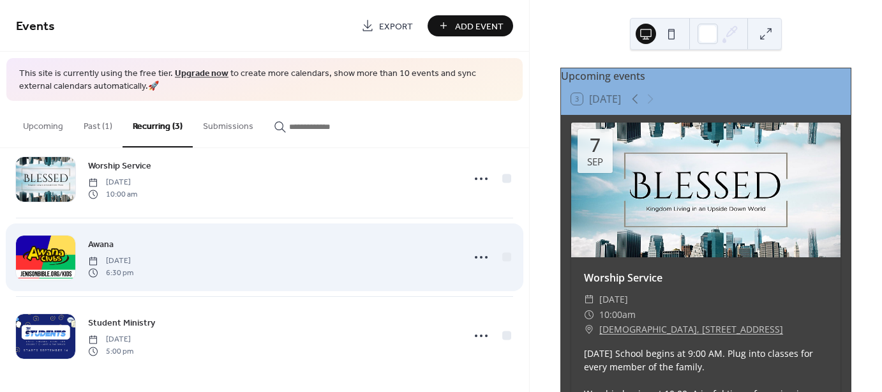
scroll to position [28, 0]
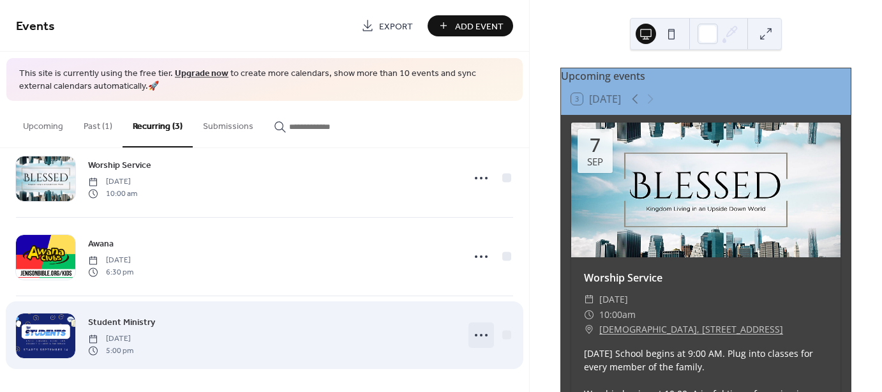
click at [479, 334] on icon at bounding box center [481, 335] width 20 height 20
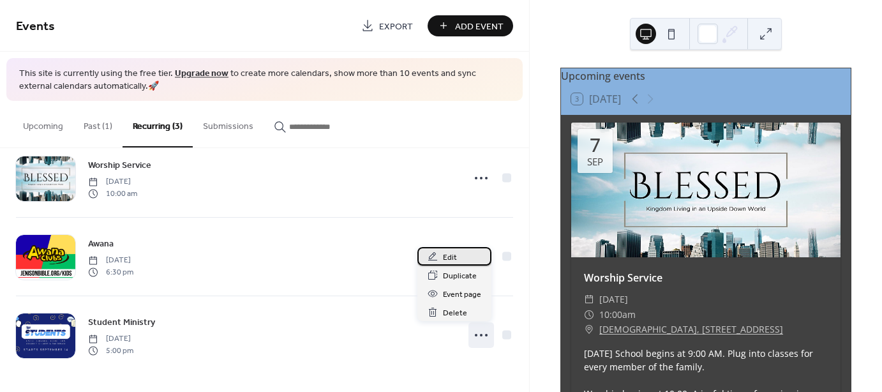
click at [452, 251] on span "Edit" at bounding box center [450, 257] width 14 height 13
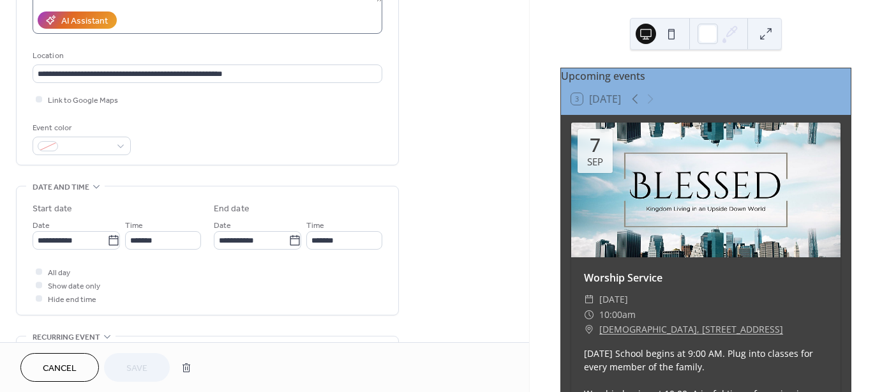
scroll to position [255, 0]
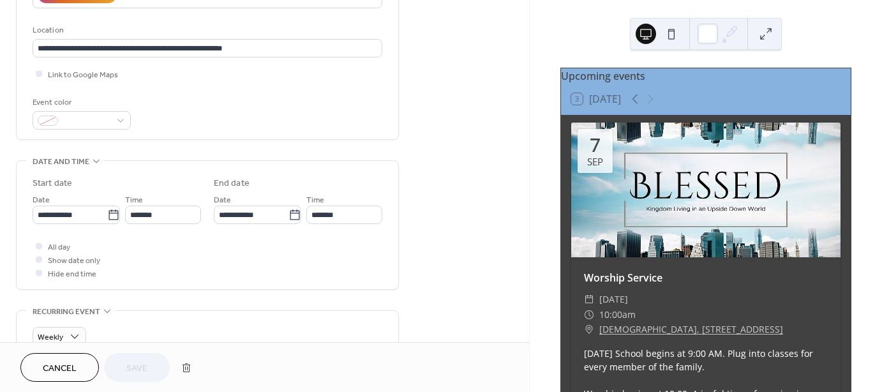
click at [59, 242] on span "All day" at bounding box center [59, 247] width 22 height 13
click at [50, 245] on span "All day" at bounding box center [59, 247] width 22 height 13
click at [38, 244] on div at bounding box center [39, 246] width 6 height 6
click at [162, 244] on div "All day Show date only Hide end time" at bounding box center [208, 259] width 350 height 40
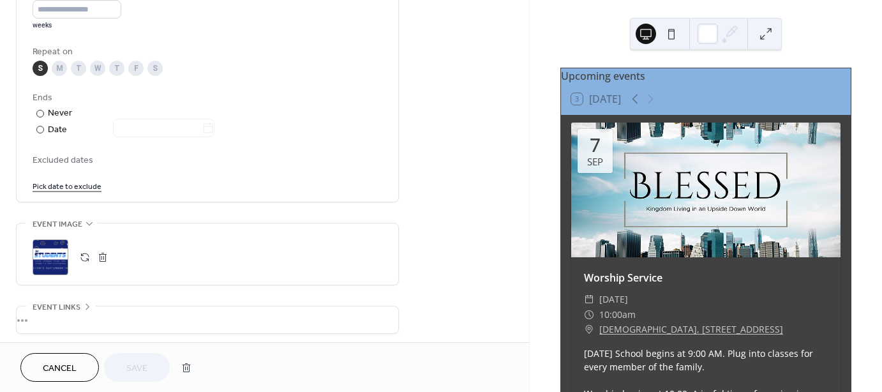
scroll to position [638, 0]
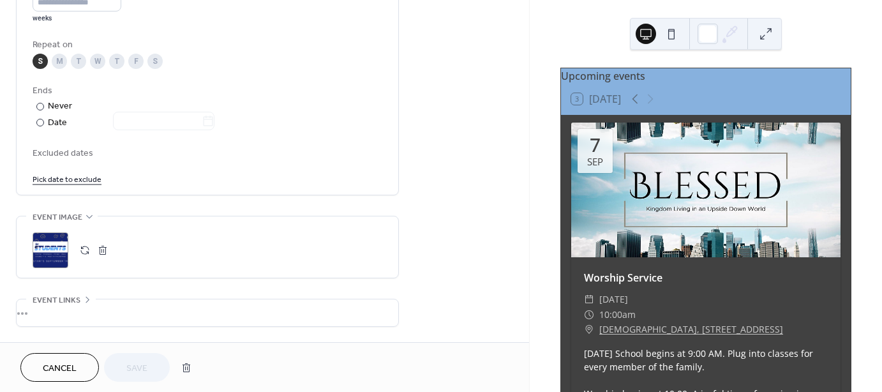
click at [79, 177] on link "Pick date to exclude" at bounding box center [67, 178] width 69 height 13
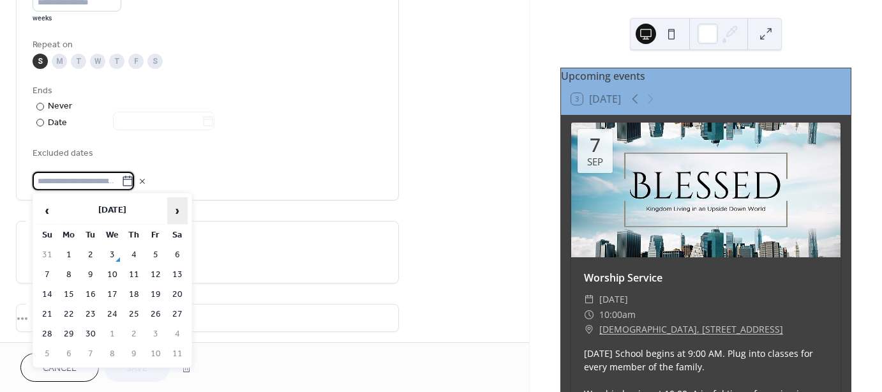
click at [178, 211] on span "›" at bounding box center [177, 211] width 19 height 26
click at [51, 311] on td "21" at bounding box center [47, 314] width 20 height 19
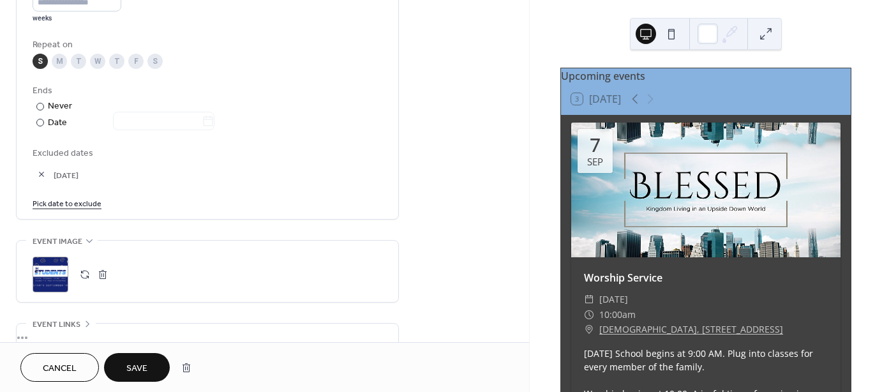
click at [74, 200] on link "Pick date to exclude" at bounding box center [67, 202] width 69 height 13
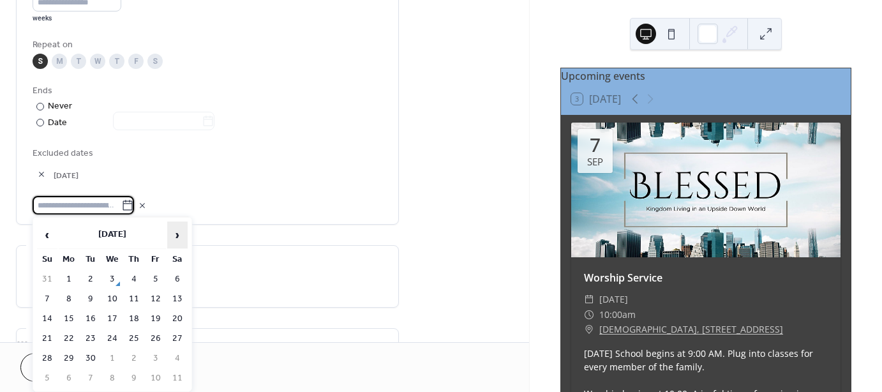
click at [174, 235] on span "›" at bounding box center [177, 235] width 19 height 26
click at [179, 230] on span "›" at bounding box center [177, 235] width 19 height 26
click at [49, 351] on td "28" at bounding box center [47, 358] width 20 height 19
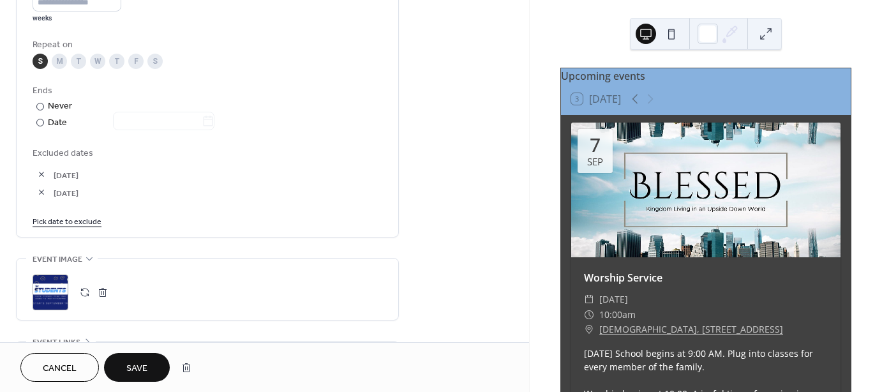
click at [82, 219] on link "Pick date to exclude" at bounding box center [67, 220] width 69 height 13
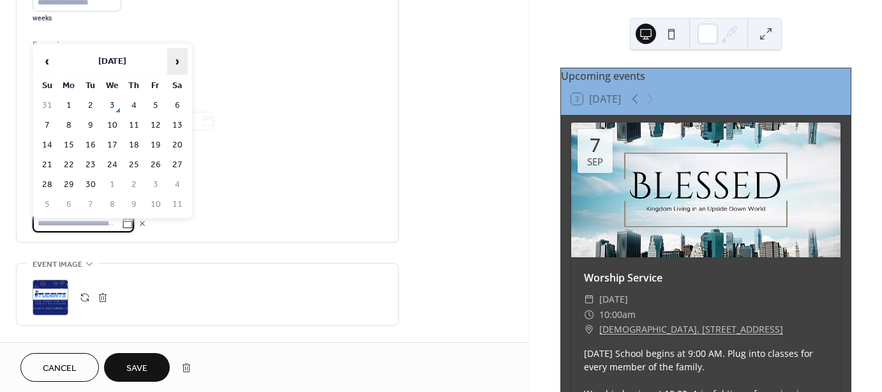
click at [177, 63] on span "›" at bounding box center [177, 62] width 19 height 26
click at [46, 123] on td "4" at bounding box center [47, 125] width 20 height 19
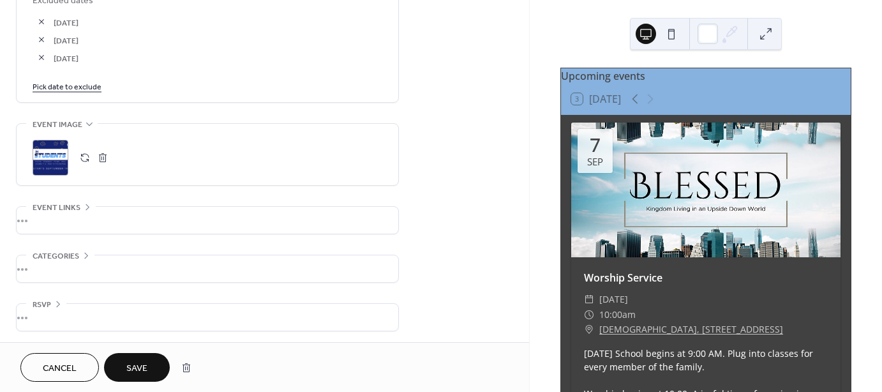
scroll to position [791, 0]
click at [54, 263] on div "•••" at bounding box center [208, 268] width 382 height 27
click at [171, 265] on div "No categories added yet. Add Category 🔒" at bounding box center [208, 294] width 350 height 79
click at [134, 368] on span "Save" at bounding box center [136, 368] width 21 height 13
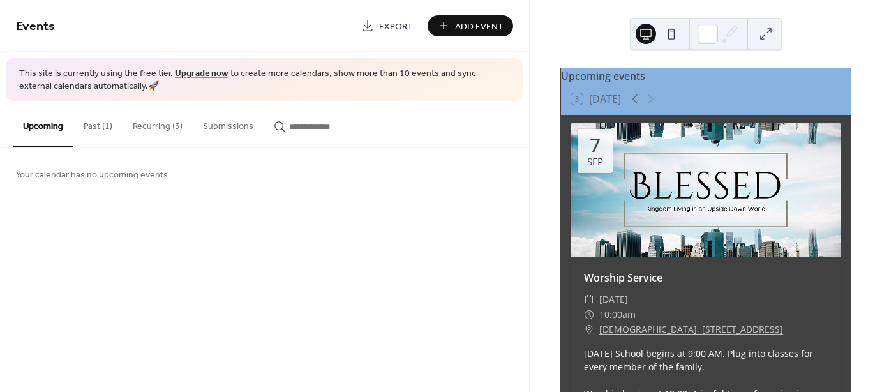
click at [670, 30] on button at bounding box center [671, 34] width 20 height 20
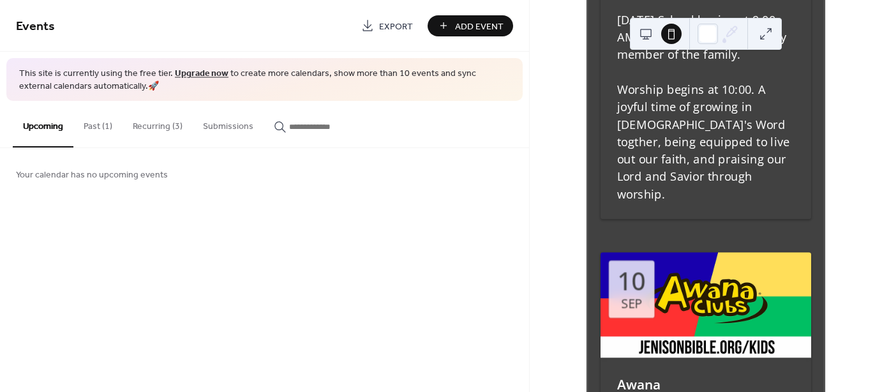
scroll to position [194, 0]
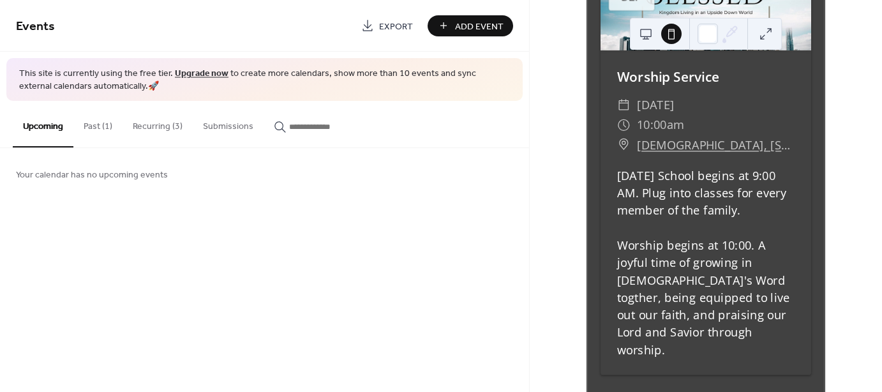
click at [156, 127] on button "Recurring (3)" at bounding box center [158, 123] width 70 height 45
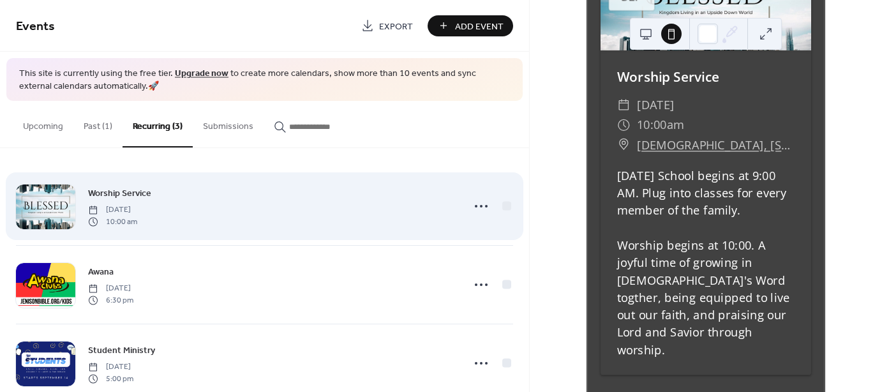
click at [137, 204] on span "Sunday, July 20, 2025" at bounding box center [112, 209] width 49 height 11
click at [480, 205] on circle at bounding box center [481, 206] width 3 height 3
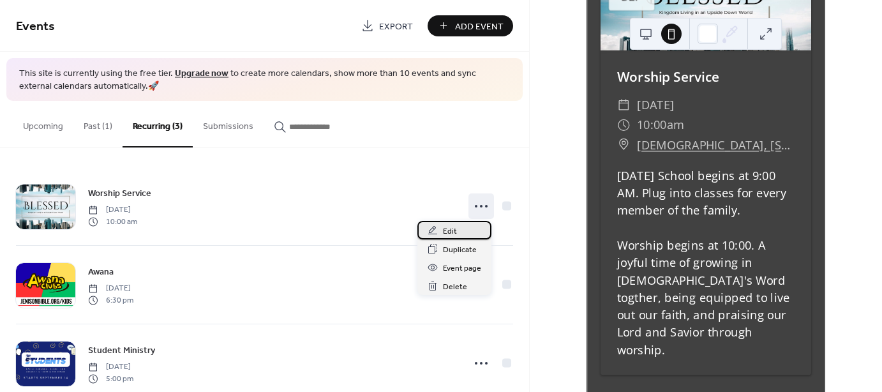
click at [452, 232] on span "Edit" at bounding box center [450, 231] width 14 height 13
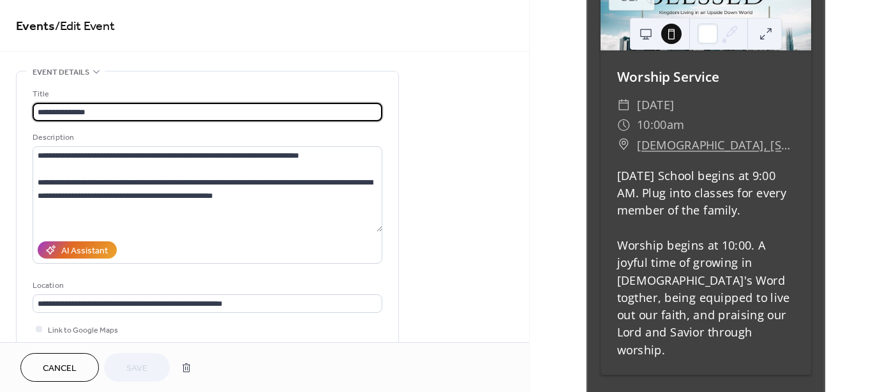
type input "**********"
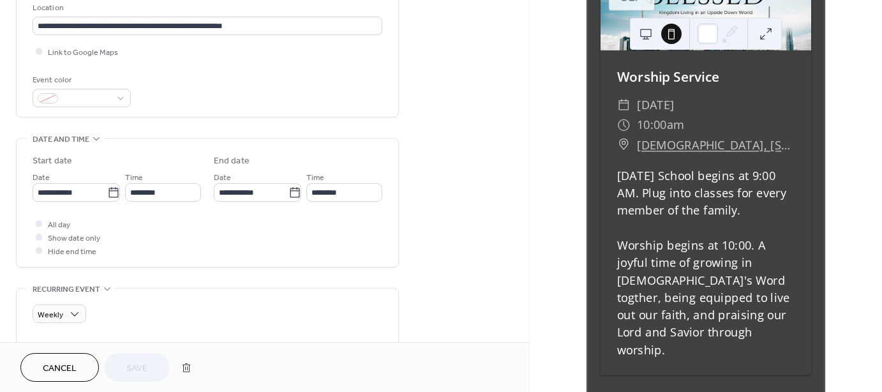
scroll to position [319, 0]
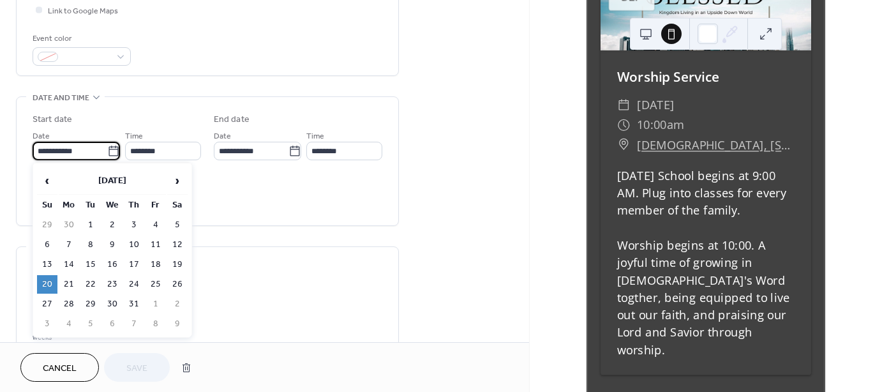
click at [82, 147] on input "**********" at bounding box center [70, 151] width 75 height 19
click at [174, 180] on span "›" at bounding box center [177, 181] width 19 height 26
click at [175, 180] on span "›" at bounding box center [177, 181] width 19 height 26
click at [43, 243] on td "7" at bounding box center [47, 245] width 20 height 19
type input "**********"
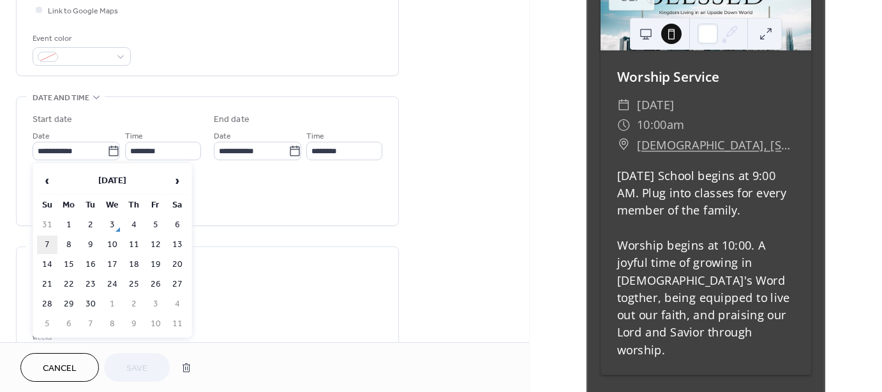
type input "**********"
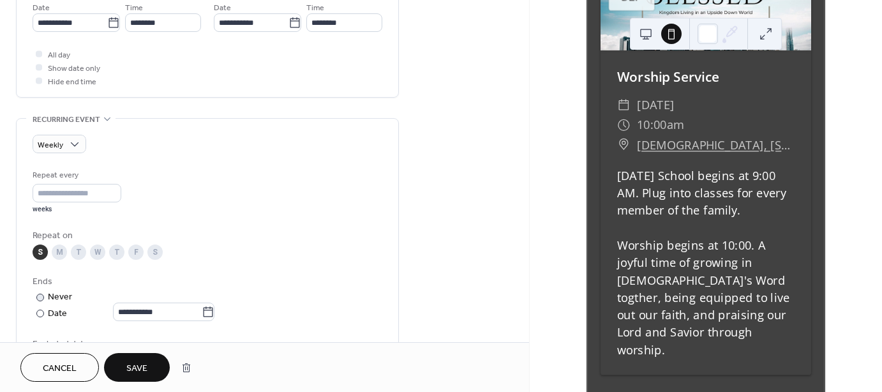
scroll to position [447, 0]
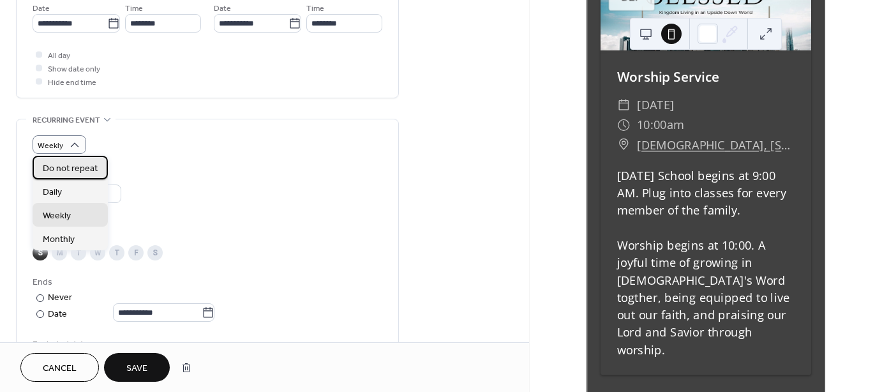
click at [70, 165] on span "Do not repeat" at bounding box center [70, 167] width 55 height 13
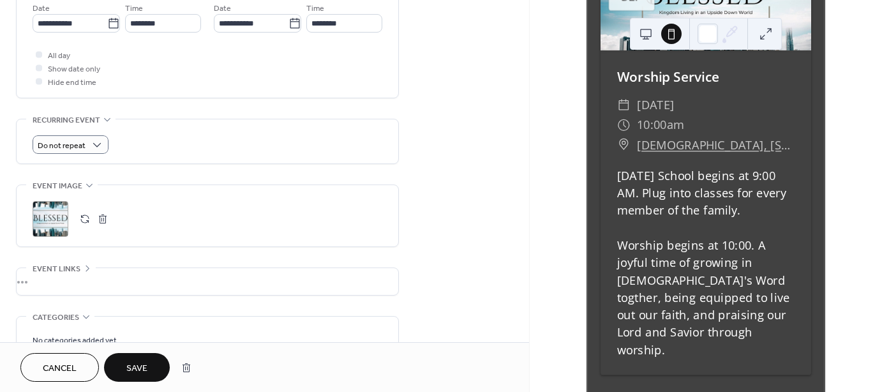
click at [140, 366] on span "Save" at bounding box center [136, 368] width 21 height 13
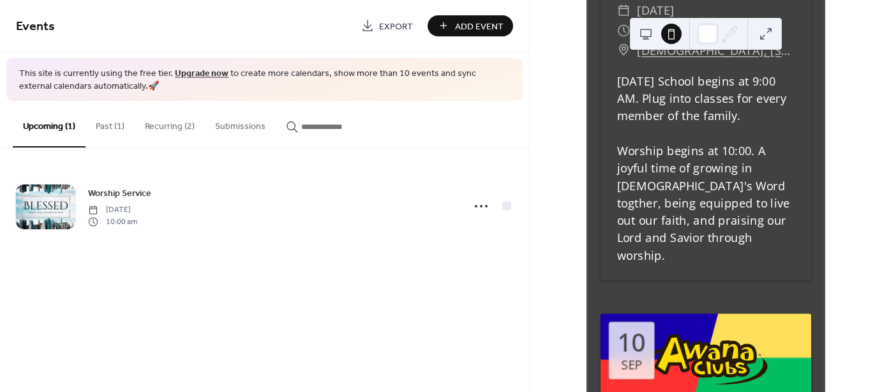
scroll to position [258, 0]
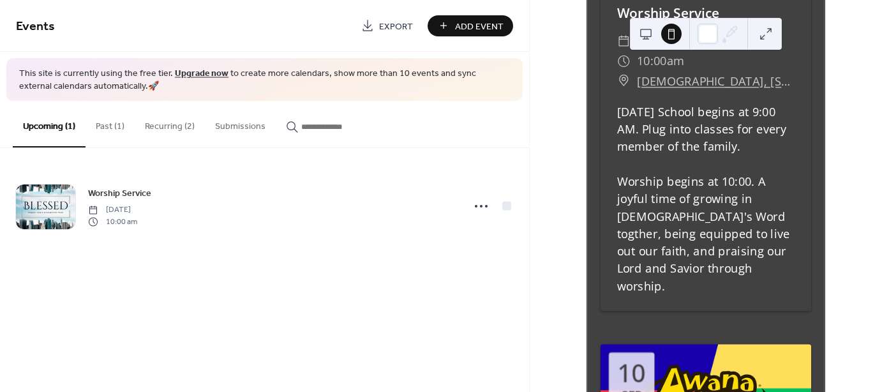
click at [643, 29] on button at bounding box center [646, 34] width 20 height 20
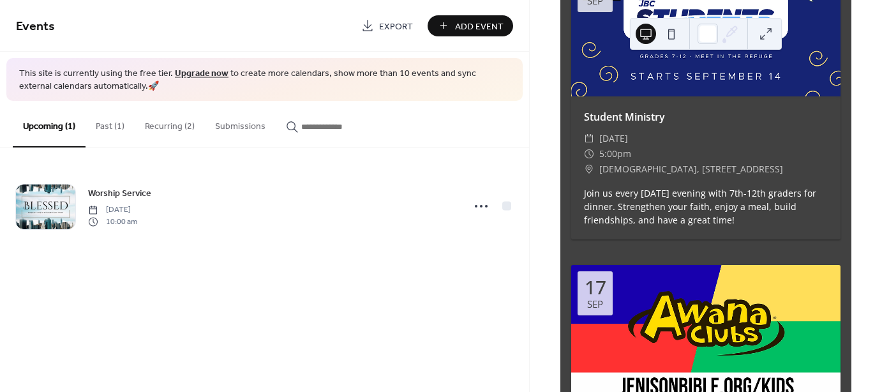
scroll to position [896, 0]
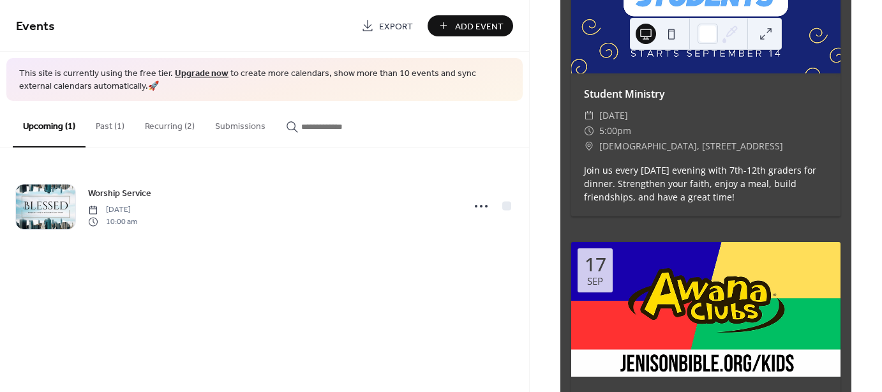
click at [166, 126] on button "Recurring (2)" at bounding box center [170, 123] width 70 height 45
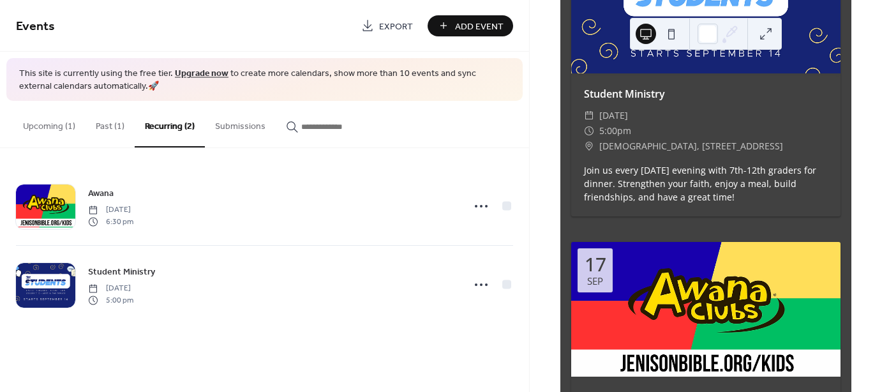
click at [486, 27] on span "Add Event" at bounding box center [479, 26] width 49 height 13
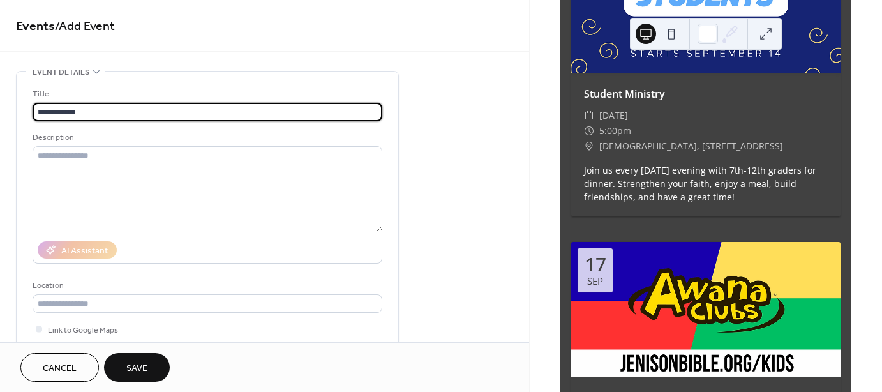
type input "**********"
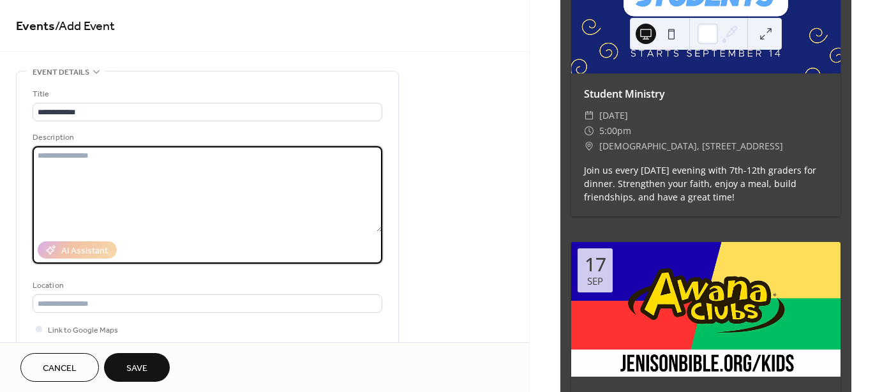
click at [61, 158] on textarea at bounding box center [208, 189] width 350 height 86
paste textarea "**********"
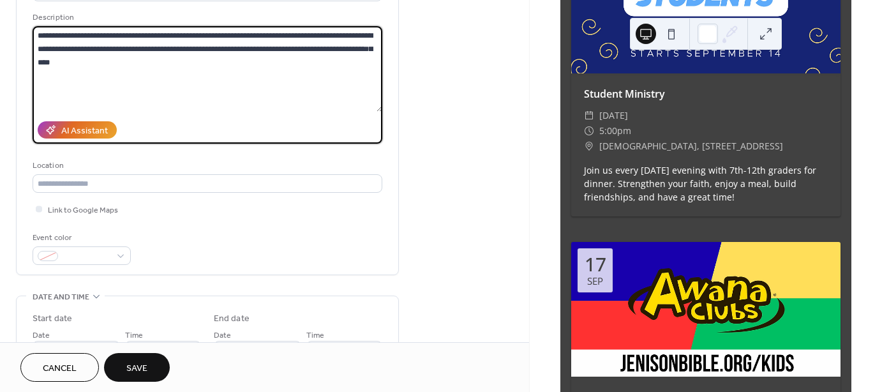
scroll to position [128, 0]
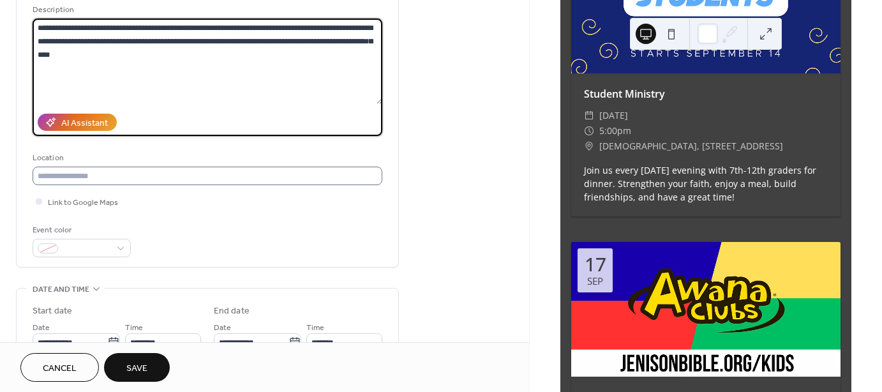
type textarea "**********"
click at [148, 172] on input "text" at bounding box center [208, 176] width 350 height 19
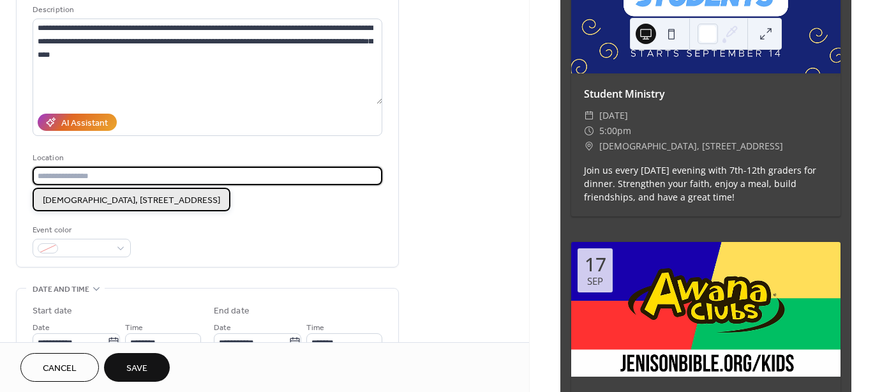
click at [130, 205] on span "[DEMOGRAPHIC_DATA], [STREET_ADDRESS]" at bounding box center [131, 199] width 177 height 13
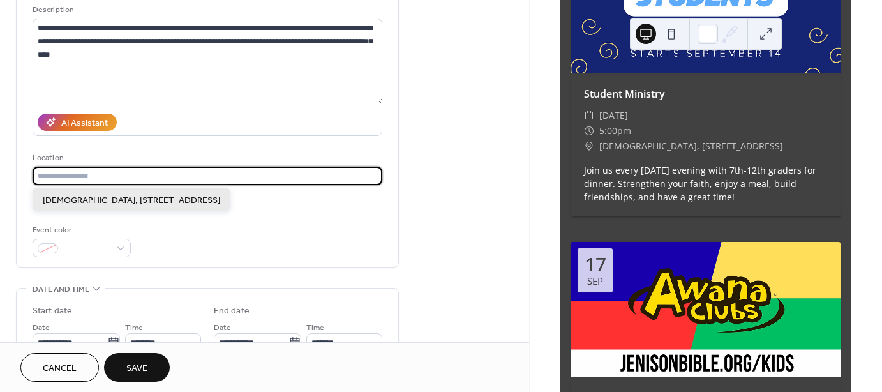
type input "**********"
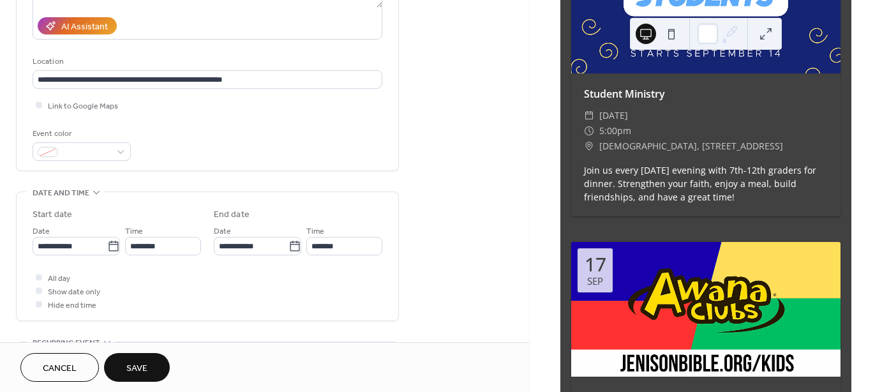
scroll to position [255, 0]
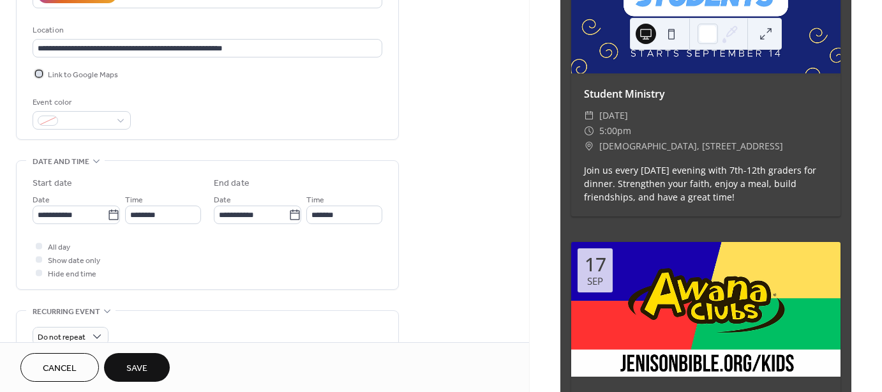
click at [37, 73] on div at bounding box center [39, 73] width 6 height 6
click at [82, 216] on input "**********" at bounding box center [70, 215] width 75 height 19
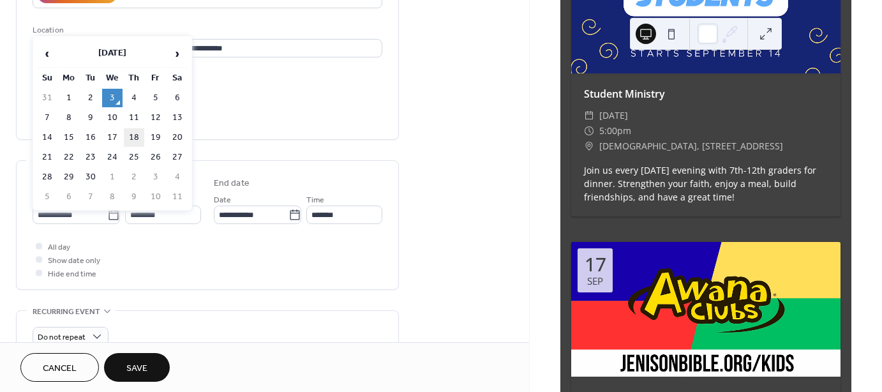
click at [131, 132] on td "18" at bounding box center [134, 137] width 20 height 19
type input "**********"
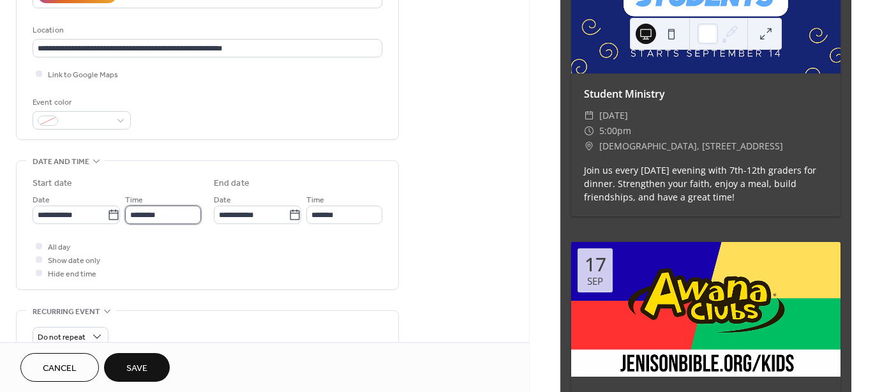
click at [148, 211] on input "********" at bounding box center [163, 215] width 76 height 19
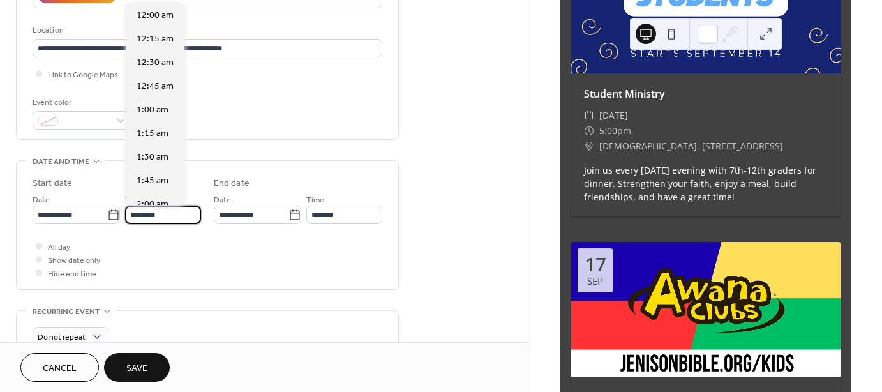
scroll to position [1134, 0]
drag, startPoint x: 171, startPoint y: 214, endPoint x: 123, endPoint y: 210, distance: 48.0
click at [123, 210] on div "**********" at bounding box center [117, 208] width 168 height 32
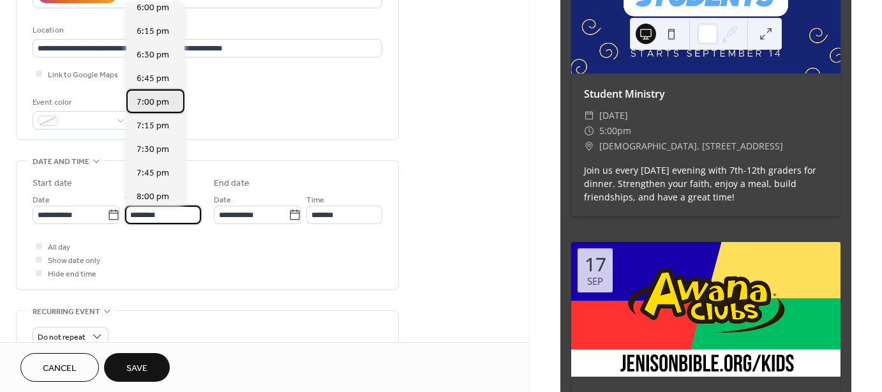
click at [156, 105] on span "7:00 pm" at bounding box center [153, 102] width 33 height 13
type input "*******"
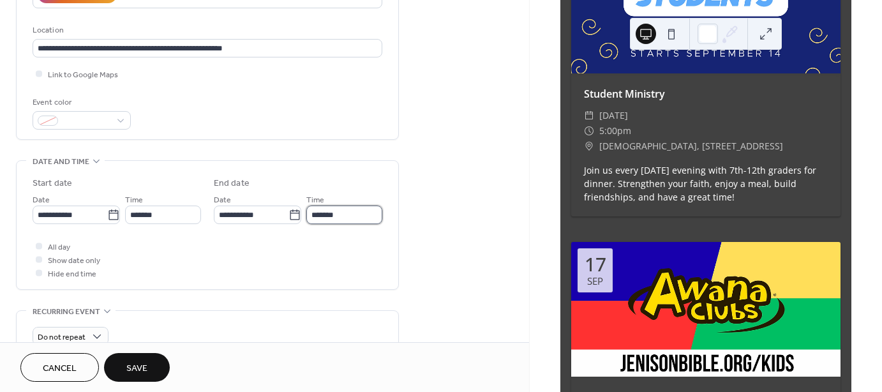
click at [336, 212] on input "*******" at bounding box center [344, 215] width 76 height 19
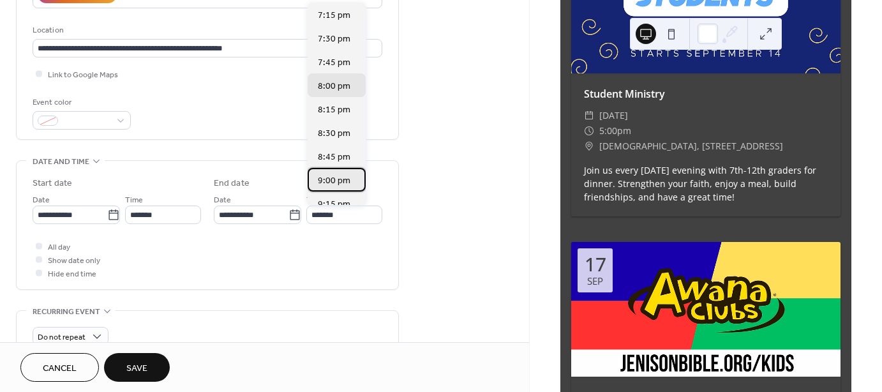
click at [325, 173] on div "9:00 pm" at bounding box center [337, 180] width 58 height 24
type input "*******"
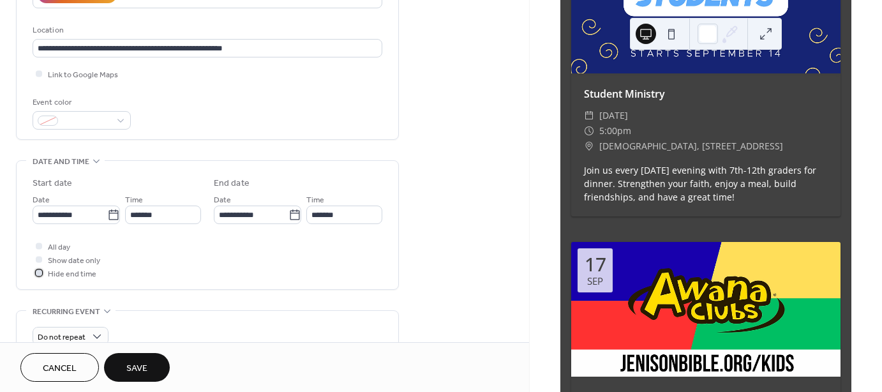
click at [60, 273] on span "Hide end time" at bounding box center [72, 273] width 49 height 13
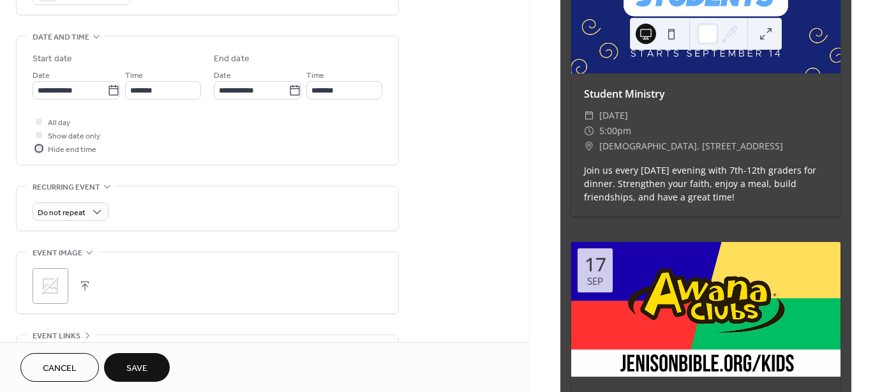
scroll to position [383, 0]
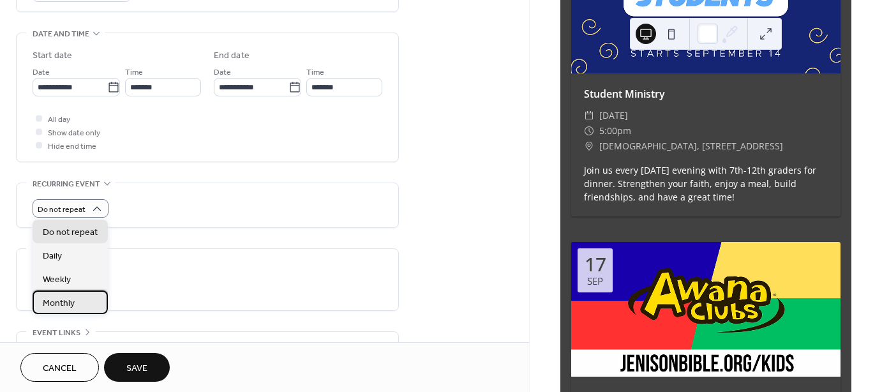
click at [61, 301] on span "Monthly" at bounding box center [59, 302] width 32 height 13
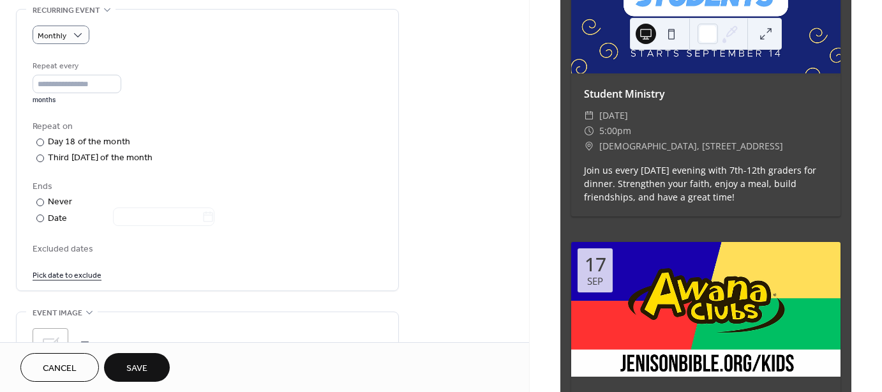
scroll to position [574, 0]
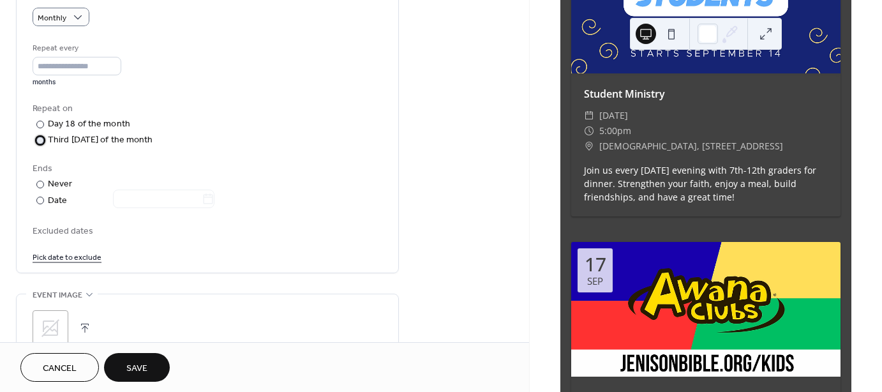
click at [100, 138] on div "Third [DATE] of the month" at bounding box center [100, 139] width 105 height 13
click at [84, 255] on link "Pick date to exclude" at bounding box center [67, 256] width 69 height 13
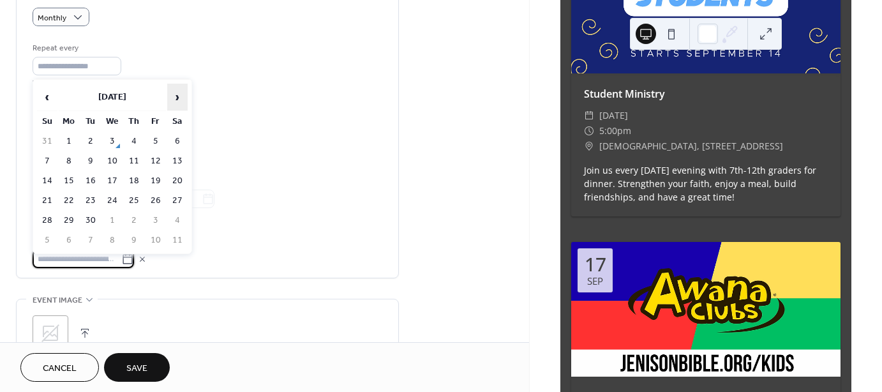
click at [179, 98] on span "›" at bounding box center [177, 97] width 19 height 26
click at [177, 97] on span "›" at bounding box center [177, 97] width 19 height 26
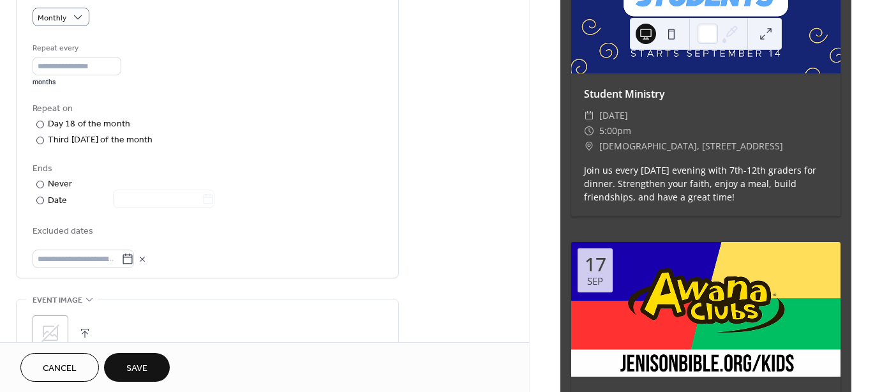
click at [46, 324] on icon at bounding box center [50, 333] width 20 height 20
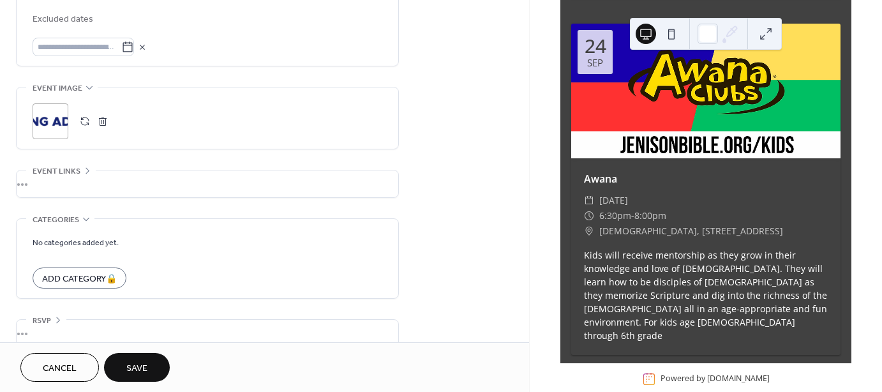
scroll to position [802, 0]
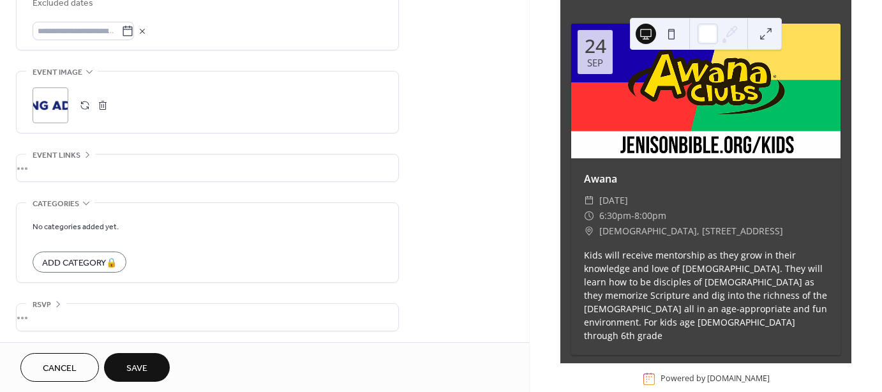
click at [152, 367] on button "Save" at bounding box center [137, 367] width 66 height 29
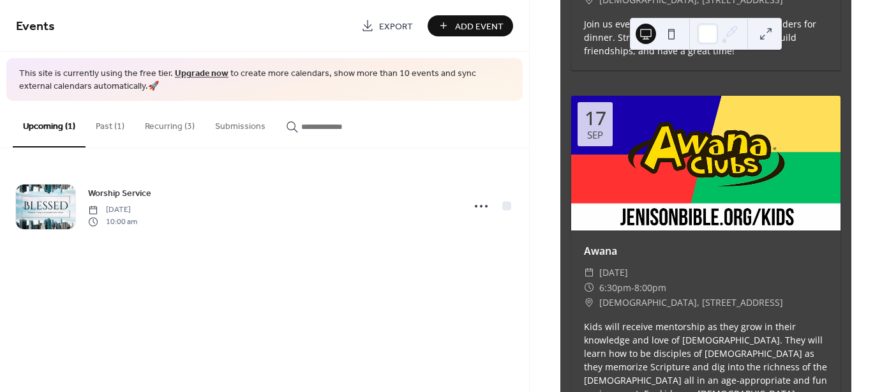
scroll to position [1298, 0]
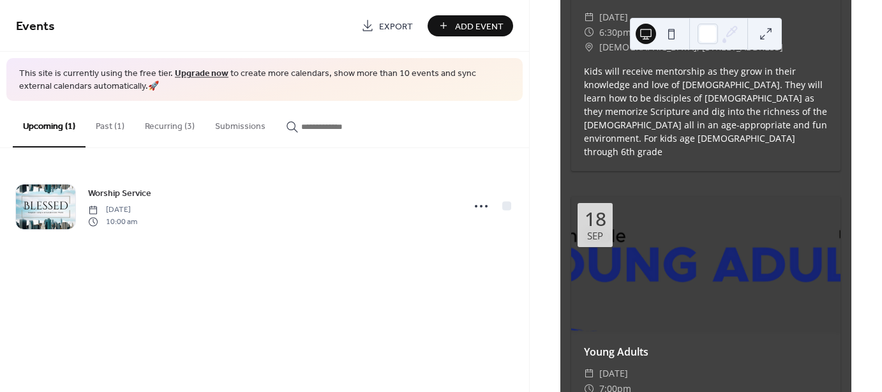
click at [181, 128] on button "Recurring (3)" at bounding box center [170, 123] width 70 height 45
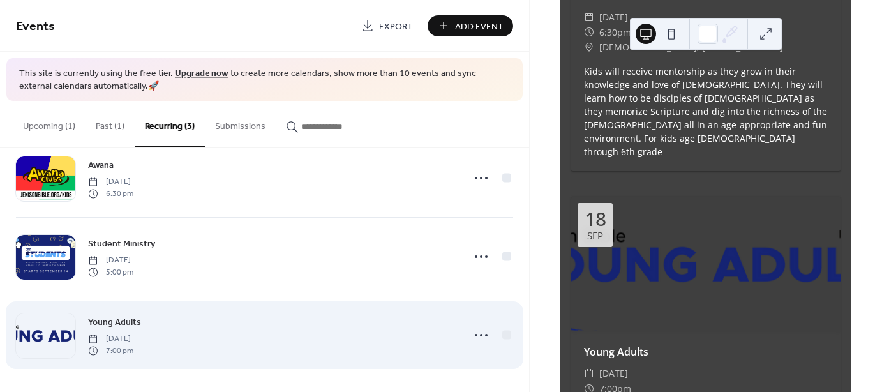
scroll to position [28, 0]
click at [480, 334] on circle at bounding box center [481, 335] width 3 height 3
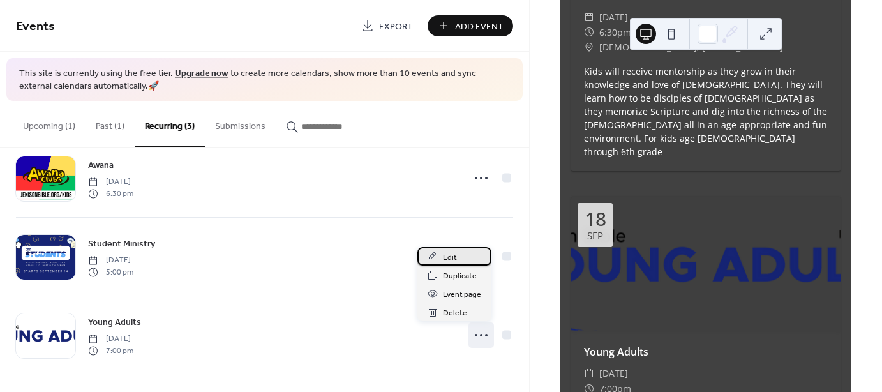
click at [449, 254] on span "Edit" at bounding box center [450, 257] width 14 height 13
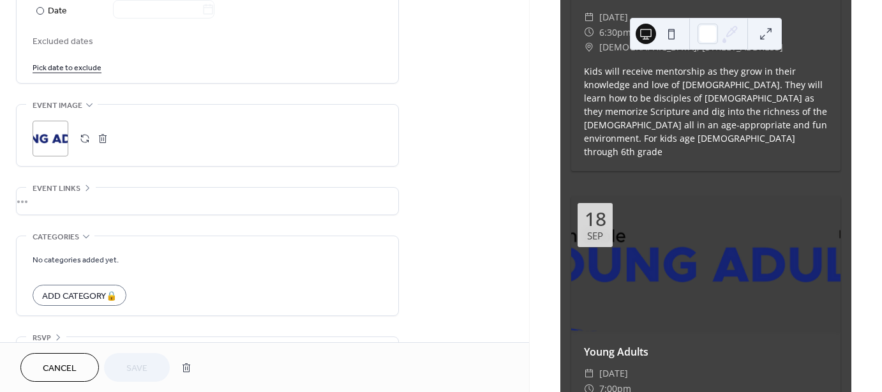
scroll to position [766, 0]
click at [97, 135] on button "button" at bounding box center [103, 137] width 18 height 18
click at [49, 122] on div ";" at bounding box center [51, 137] width 36 height 36
click at [135, 367] on span "Save" at bounding box center [136, 368] width 21 height 13
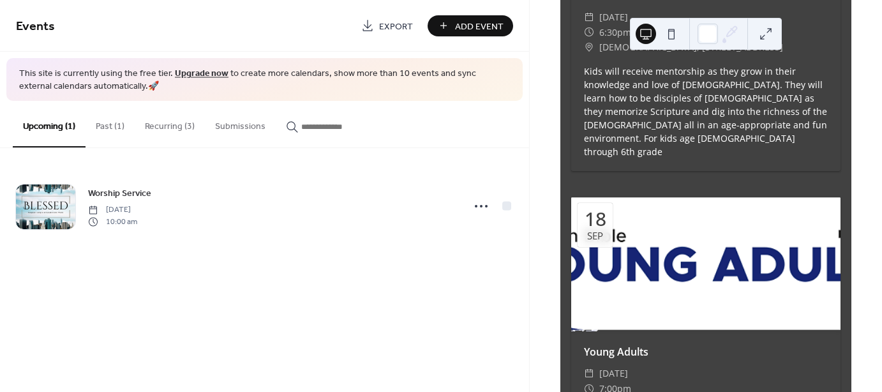
click at [184, 125] on button "Recurring (3)" at bounding box center [170, 123] width 70 height 45
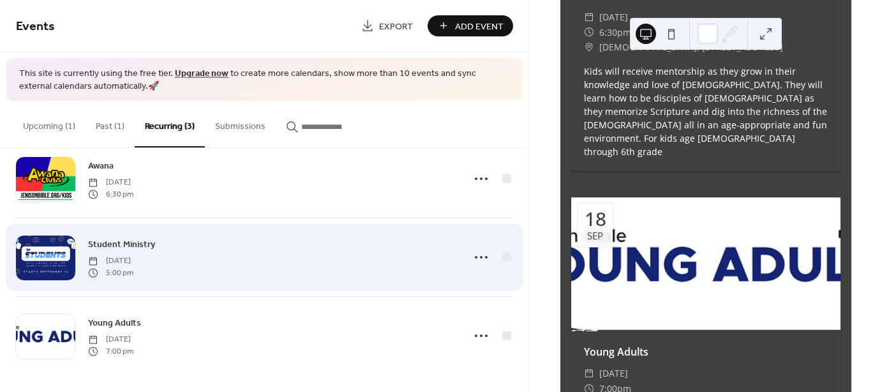
scroll to position [28, 0]
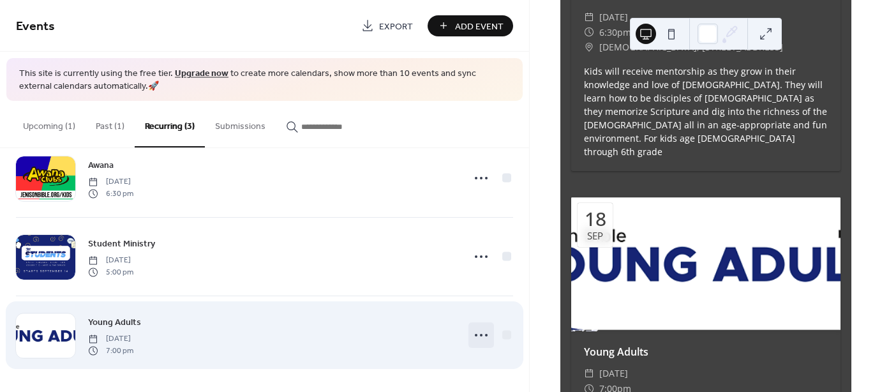
click at [475, 334] on icon at bounding box center [481, 335] width 20 height 20
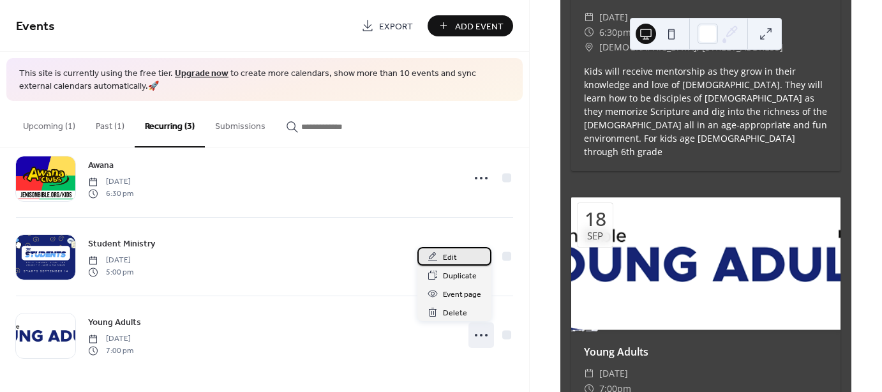
click at [453, 258] on span "Edit" at bounding box center [450, 257] width 14 height 13
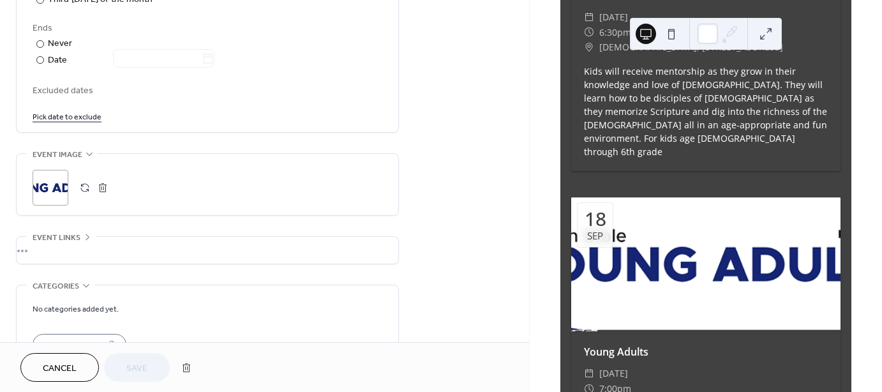
scroll to position [766, 0]
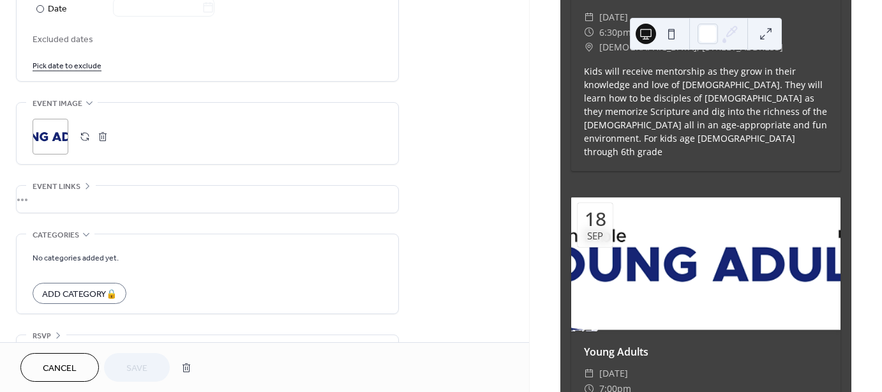
click at [83, 130] on button "button" at bounding box center [85, 137] width 18 height 18
click at [102, 136] on button "button" at bounding box center [103, 137] width 18 height 18
click at [141, 367] on span "Save" at bounding box center [136, 368] width 21 height 13
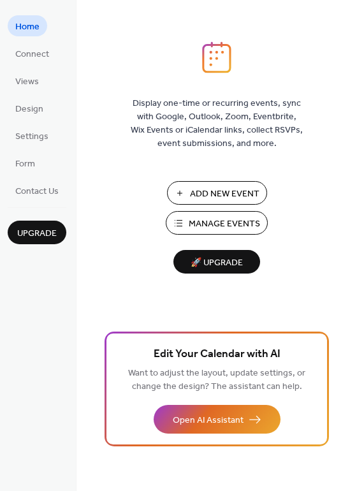
click at [223, 223] on span "Manage Events" at bounding box center [224, 224] width 71 height 13
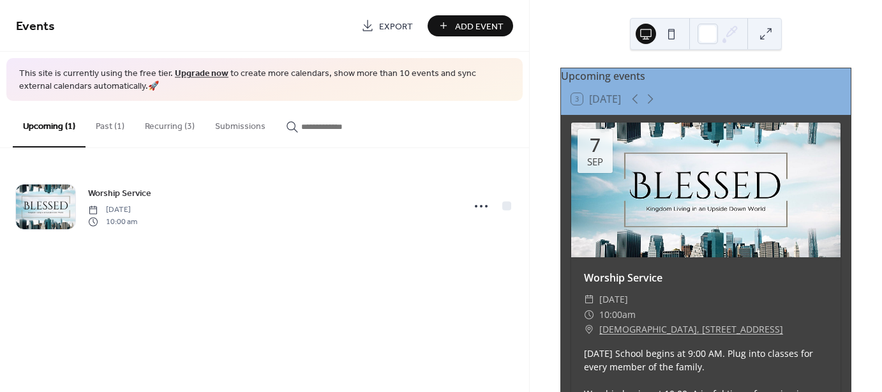
click at [171, 128] on button "Recurring (3)" at bounding box center [170, 123] width 70 height 45
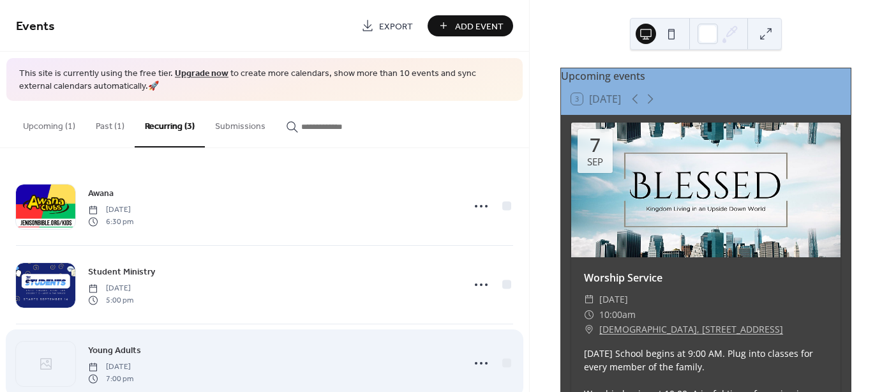
click at [122, 350] on span "Young Adults" at bounding box center [114, 350] width 53 height 13
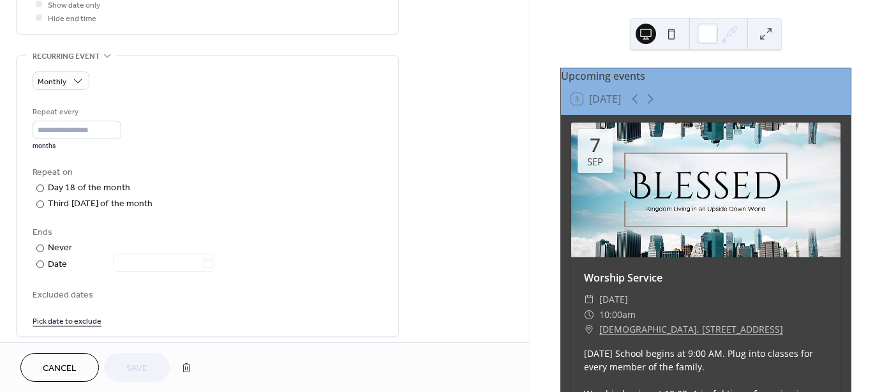
scroll to position [638, 0]
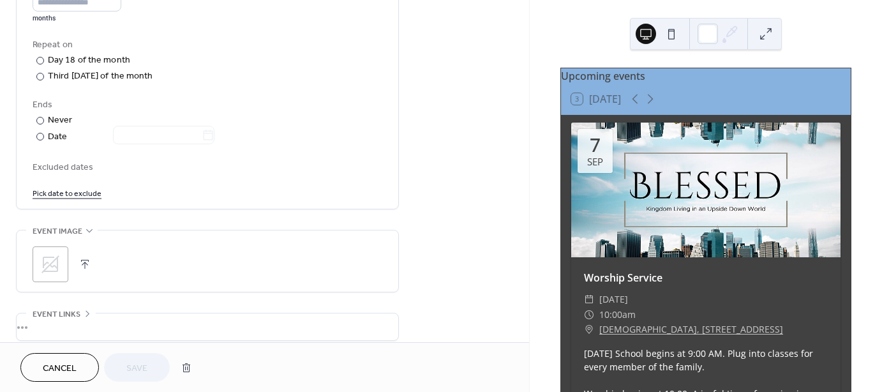
click at [84, 259] on button "button" at bounding box center [85, 264] width 18 height 18
